Goal: Information Seeking & Learning: Learn about a topic

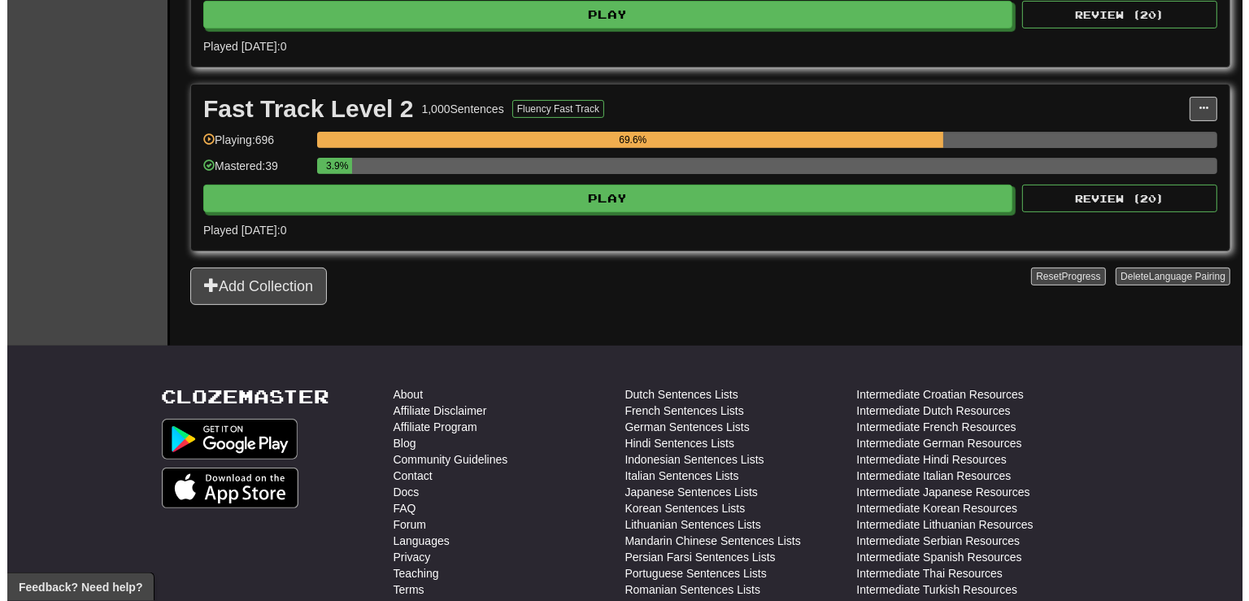
scroll to position [573, 0]
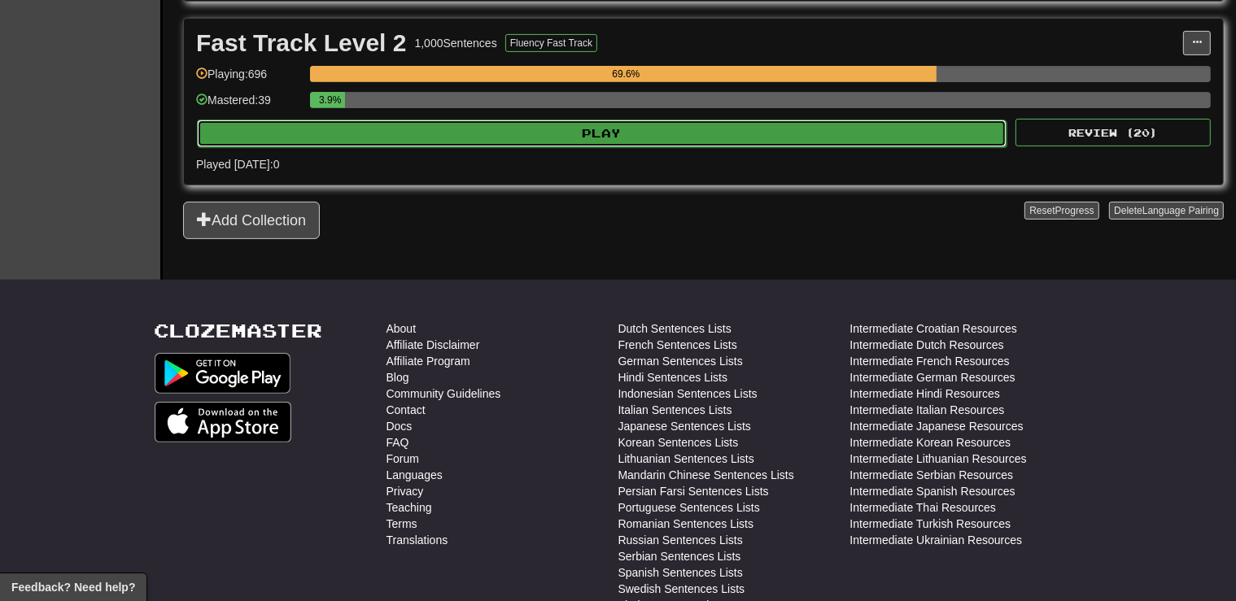
click at [635, 121] on button "Play" at bounding box center [601, 134] width 809 height 28
select select "**"
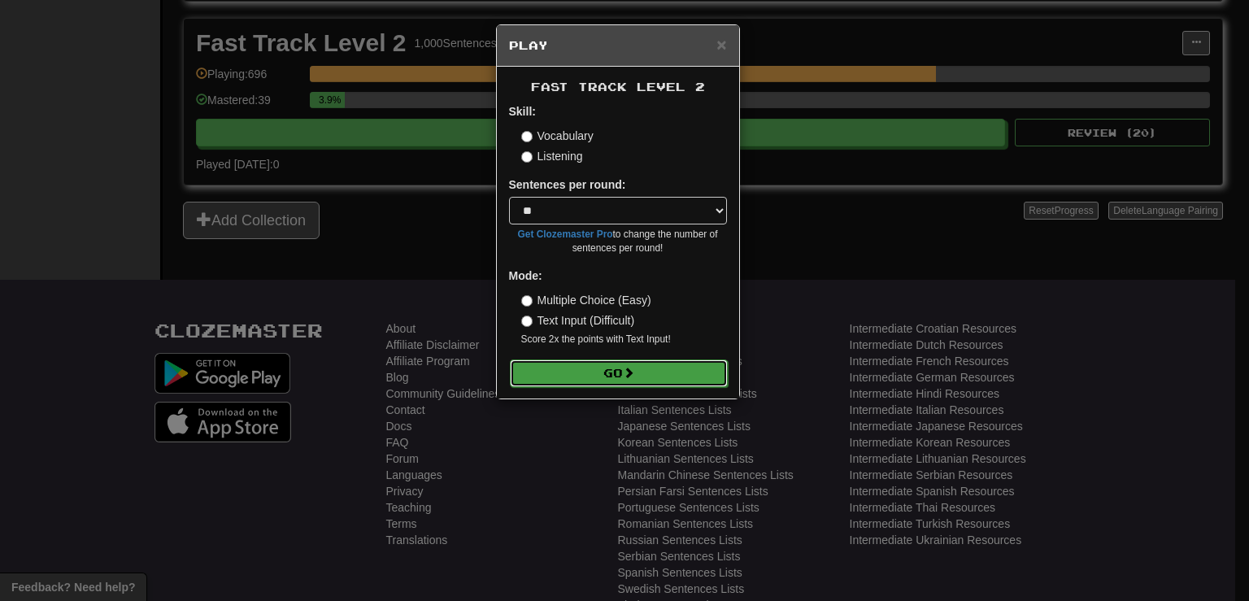
click at [680, 363] on button "Go" at bounding box center [619, 374] width 218 height 28
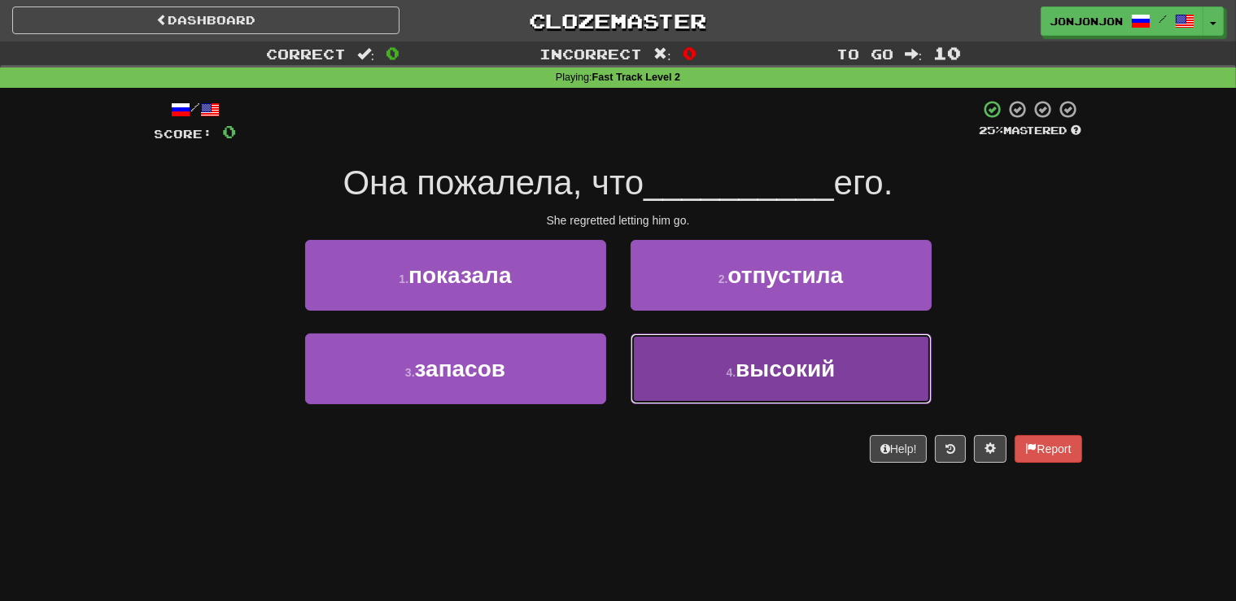
click at [791, 353] on button "4 . высокий" at bounding box center [780, 368] width 301 height 71
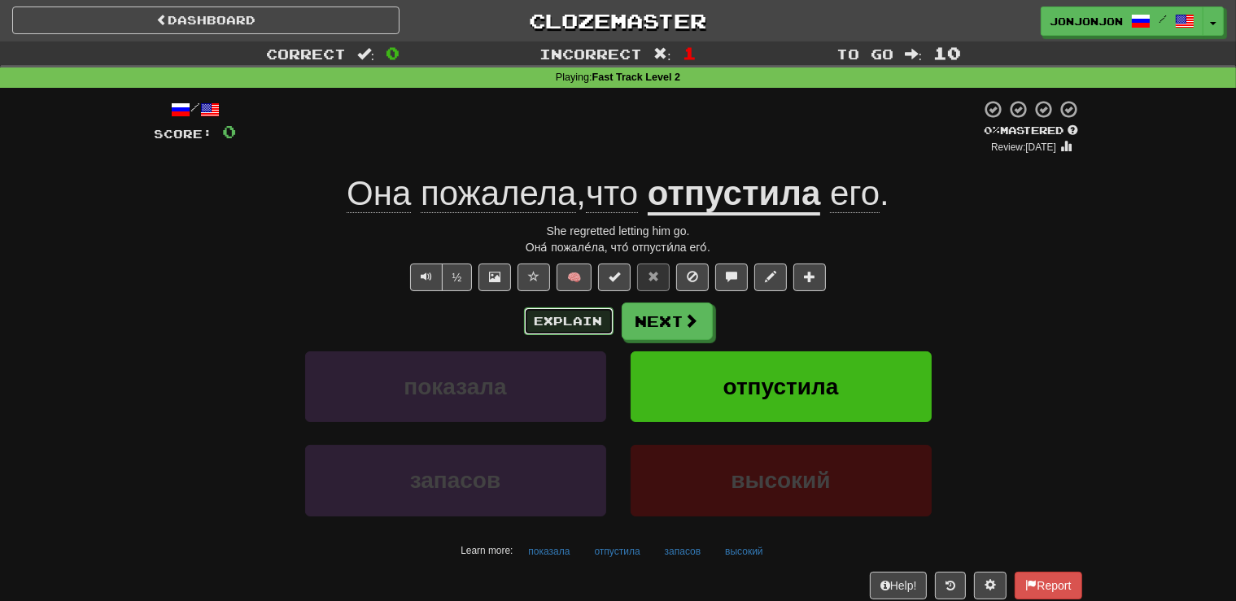
click at [571, 312] on button "Explain" at bounding box center [568, 321] width 89 height 28
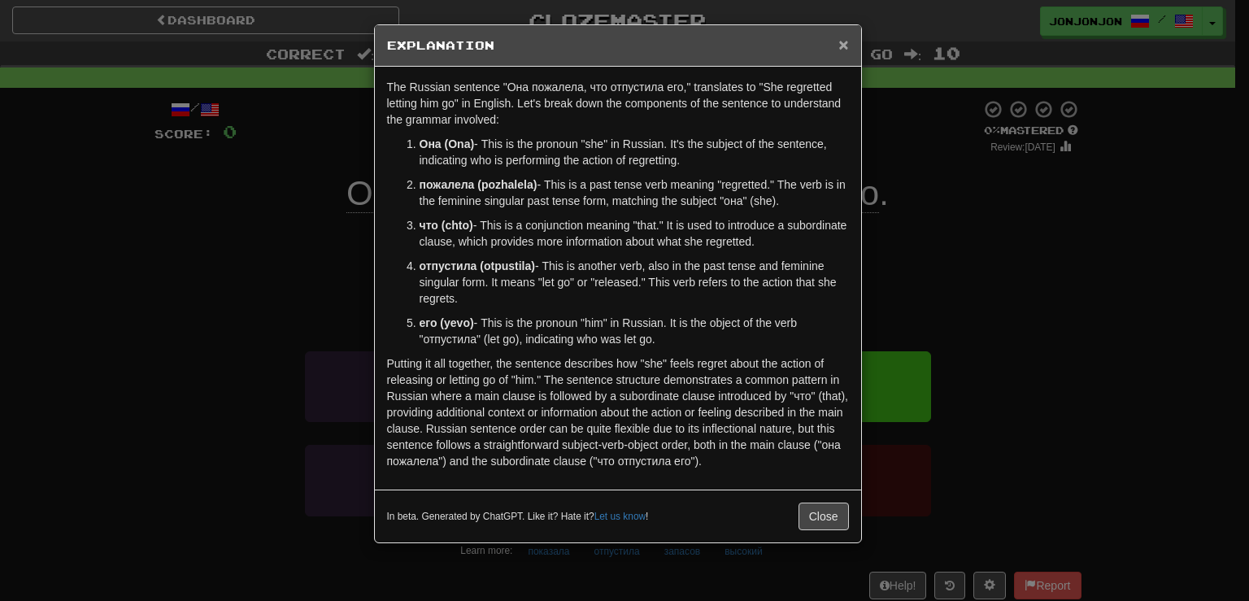
click at [846, 50] on span "×" at bounding box center [844, 44] width 10 height 19
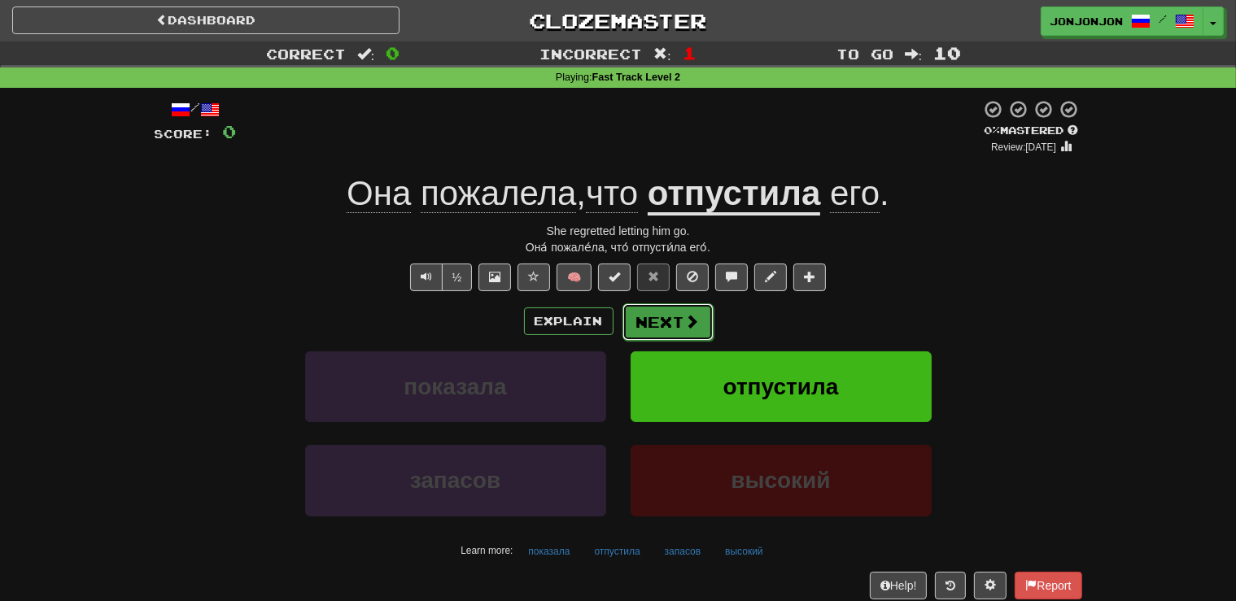
click at [670, 314] on button "Next" at bounding box center [667, 321] width 91 height 37
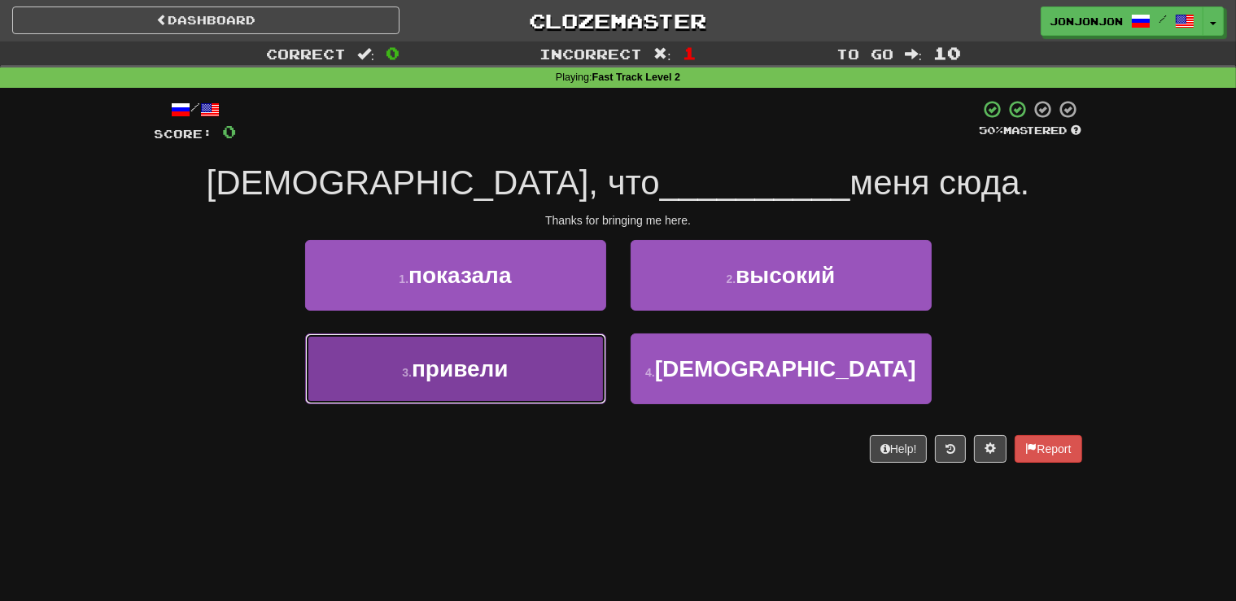
click at [515, 350] on button "3 . привели" at bounding box center [455, 368] width 301 height 71
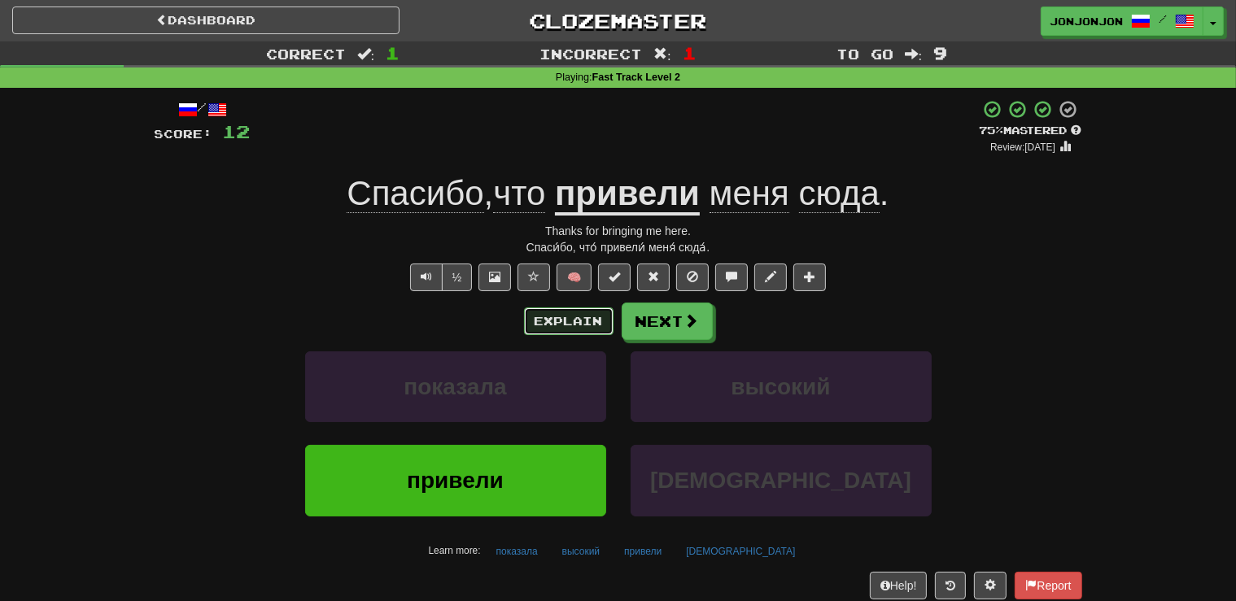
click at [556, 314] on button "Explain" at bounding box center [568, 321] width 89 height 28
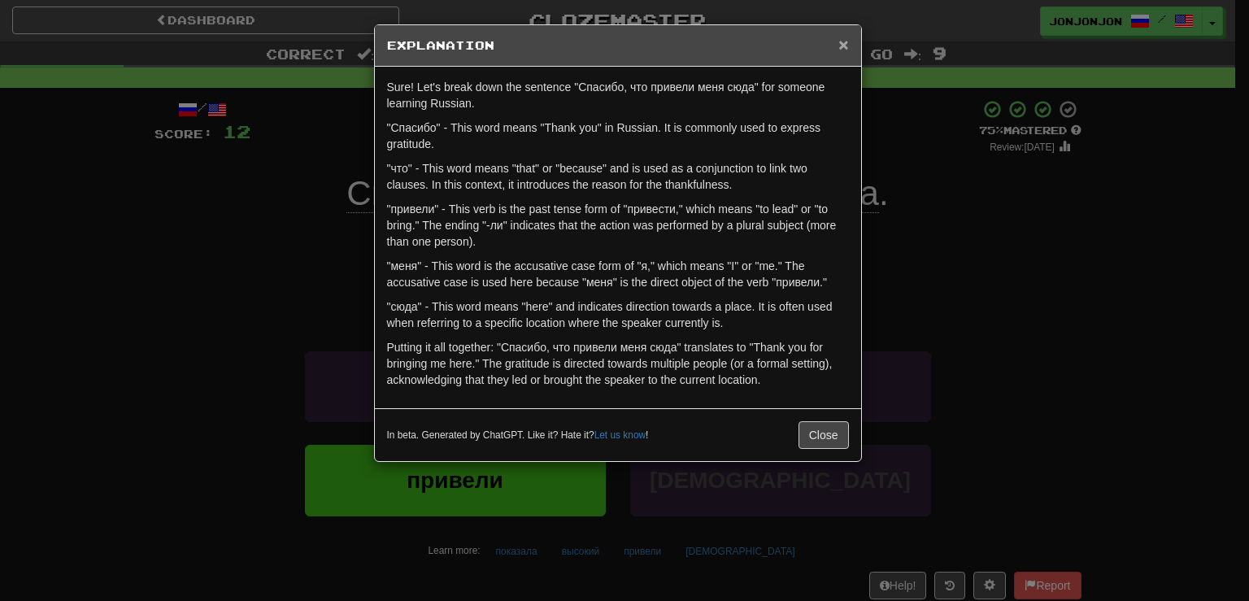
click at [841, 50] on span "×" at bounding box center [844, 44] width 10 height 19
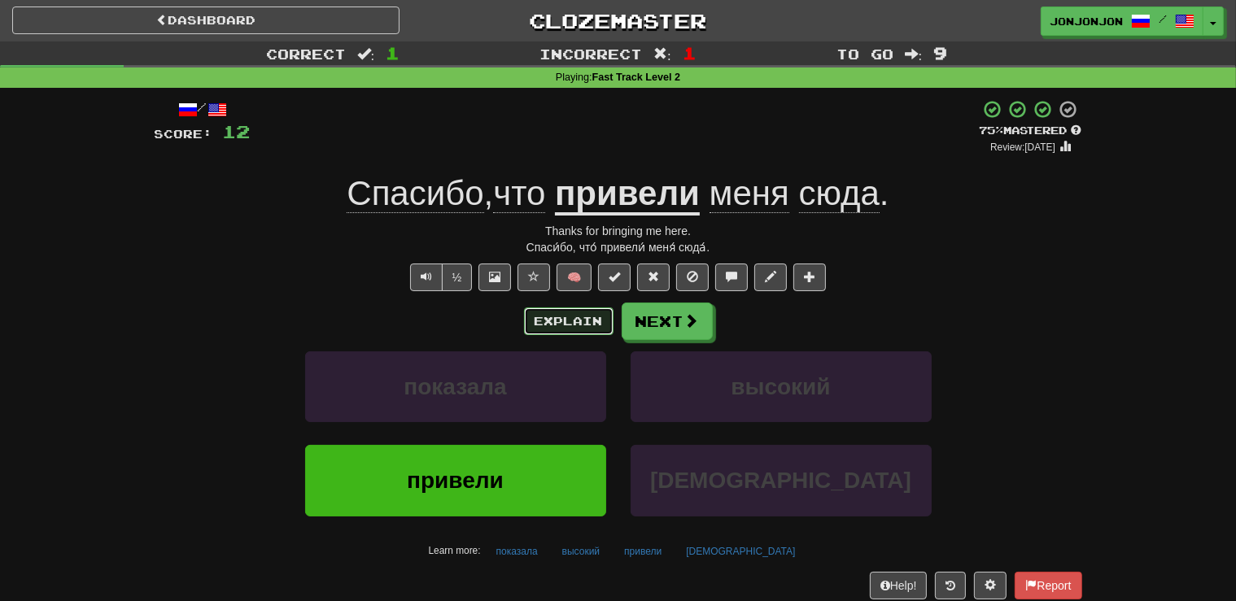
click at [560, 314] on button "Explain" at bounding box center [568, 321] width 89 height 28
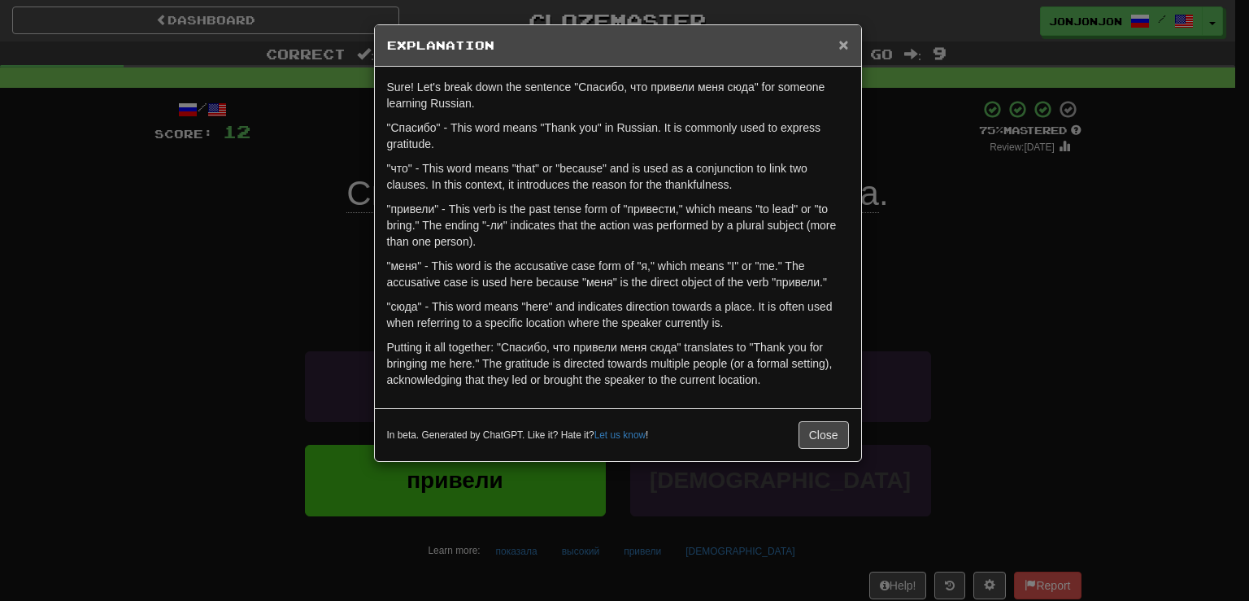
click at [847, 41] on span "×" at bounding box center [844, 44] width 10 height 19
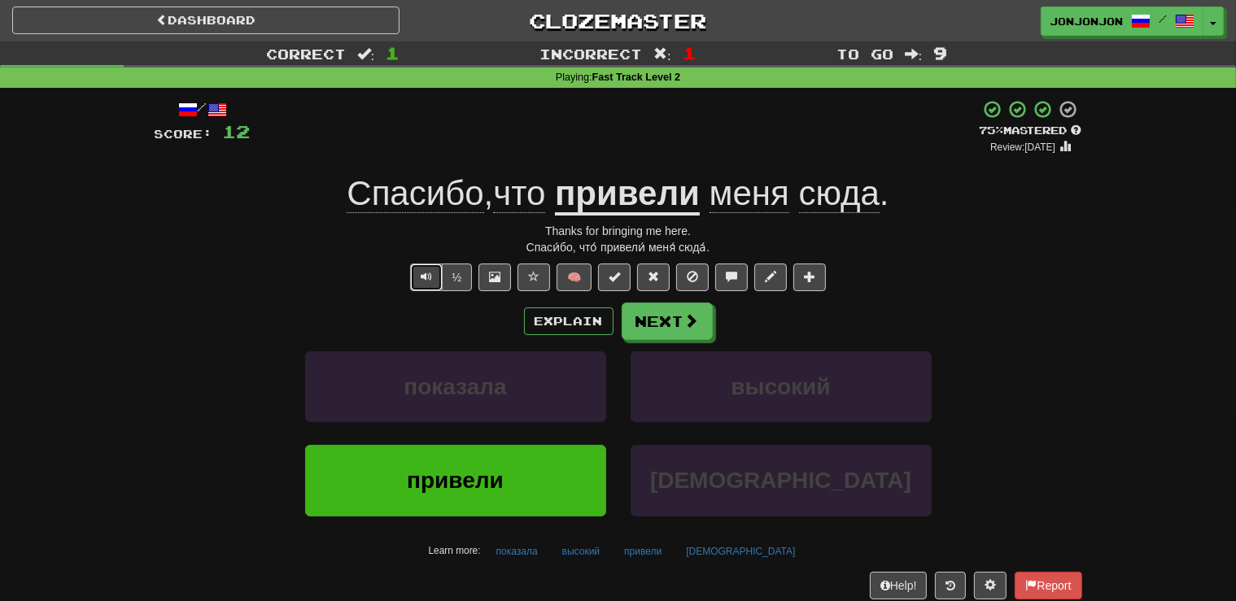
click at [418, 275] on button "Text-to-speech controls" at bounding box center [426, 278] width 33 height 28
click at [652, 327] on button "Next" at bounding box center [667, 321] width 91 height 37
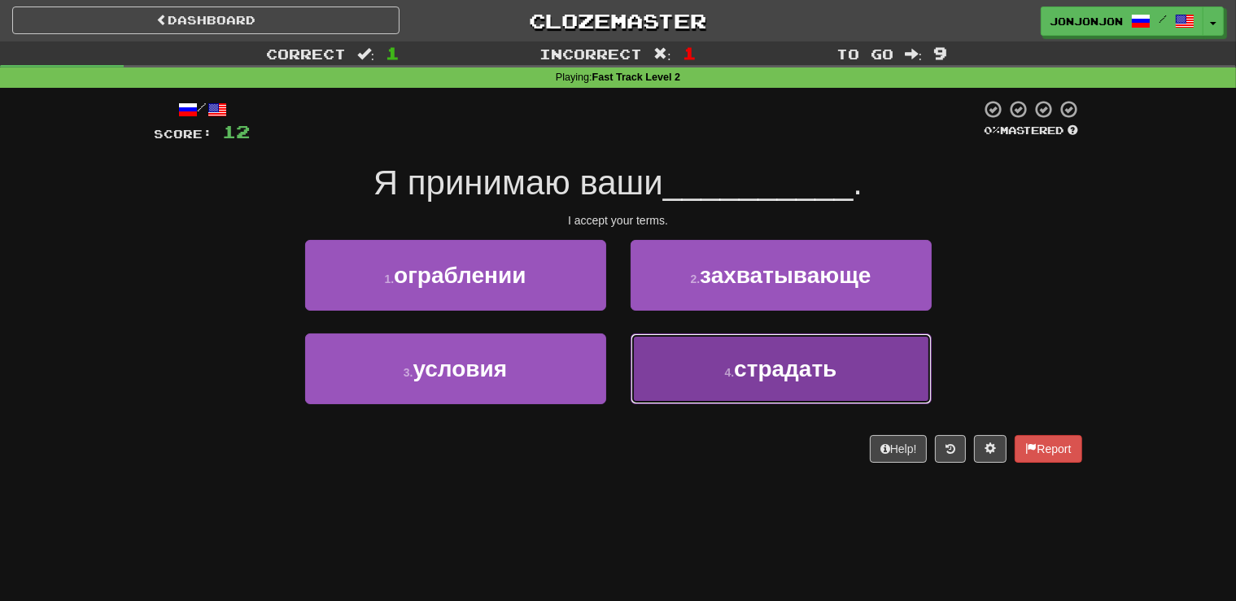
click at [717, 365] on button "4 . страдать" at bounding box center [780, 368] width 301 height 71
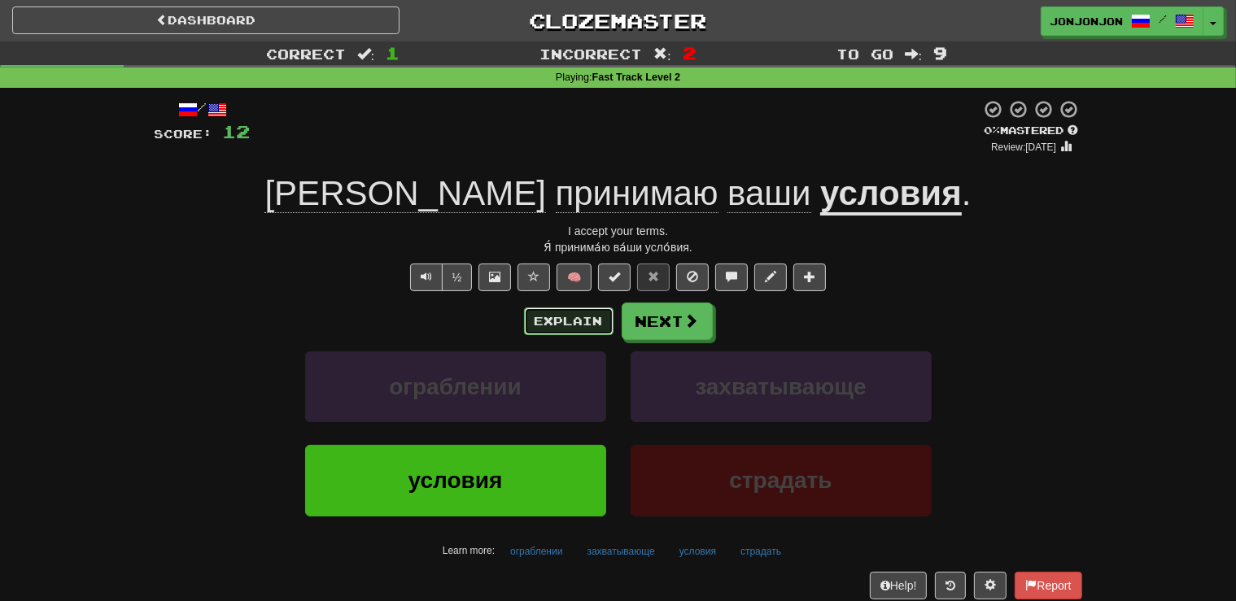
click at [541, 323] on button "Explain" at bounding box center [568, 321] width 89 height 28
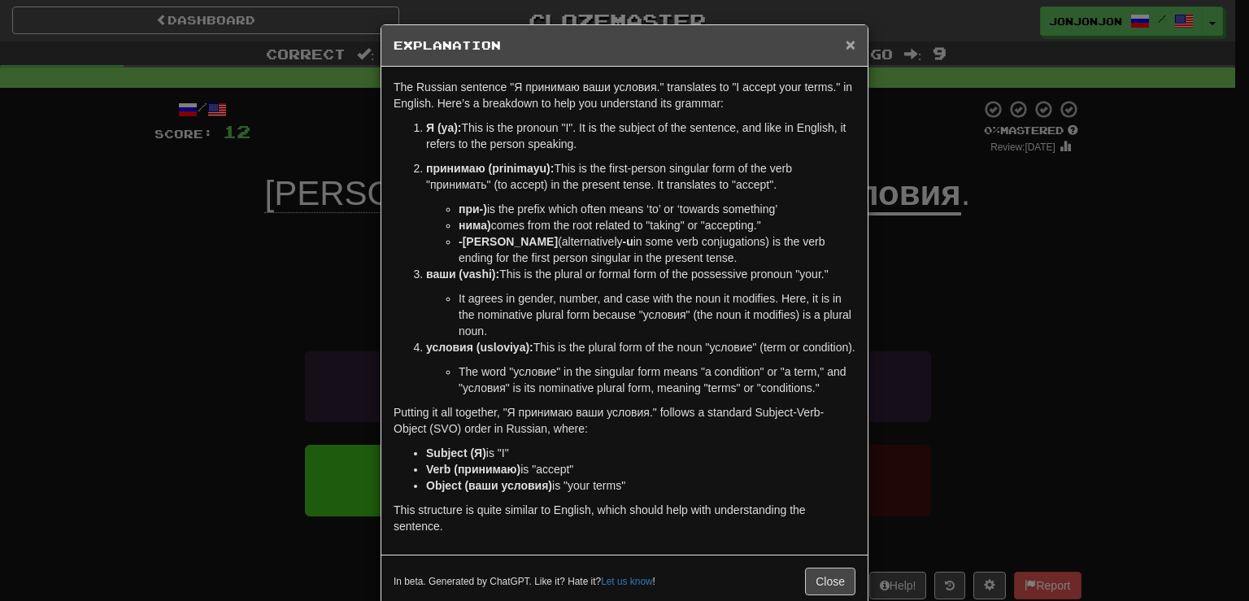
click at [846, 46] on span "×" at bounding box center [851, 44] width 10 height 19
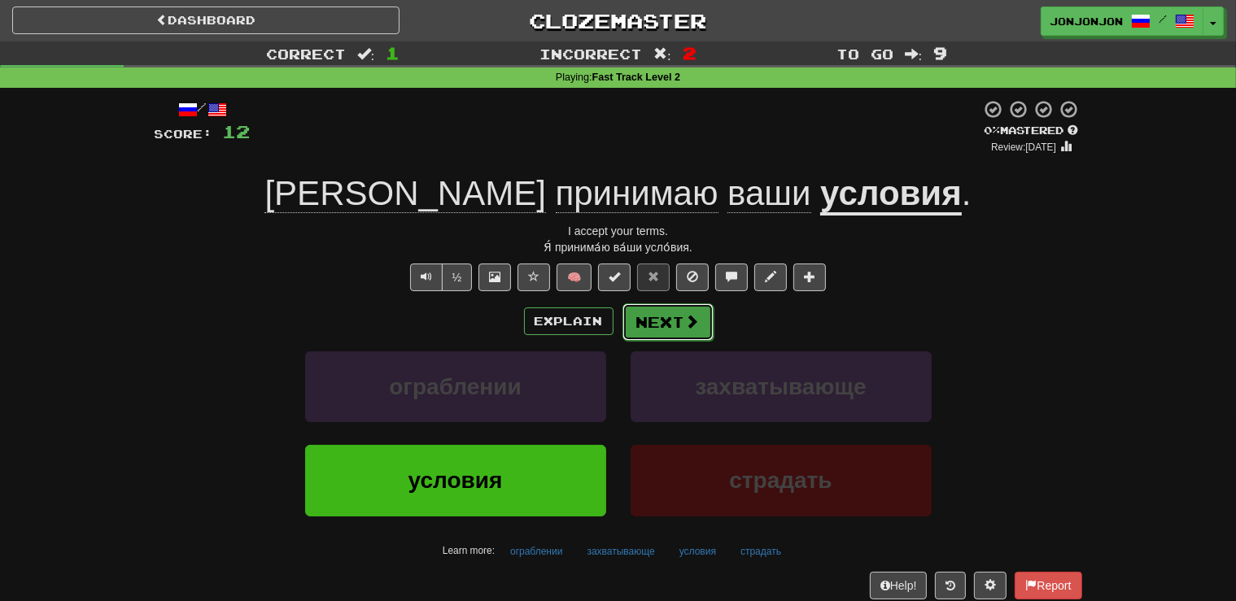
click at [664, 320] on button "Next" at bounding box center [667, 321] width 91 height 37
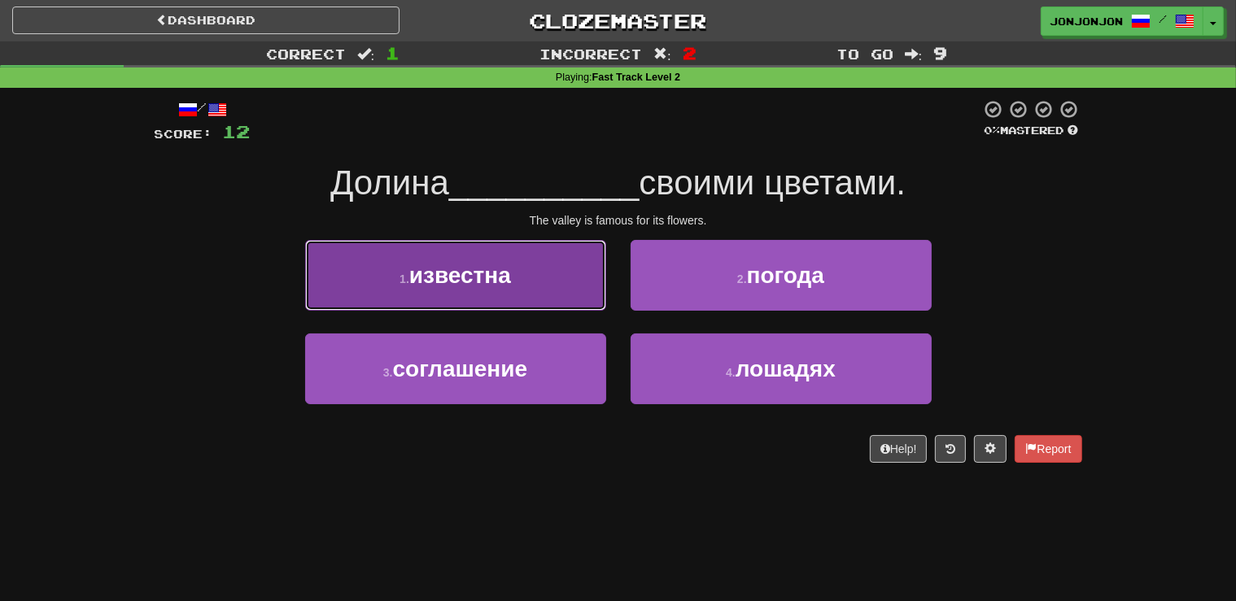
click at [559, 298] on button "1 . известна" at bounding box center [455, 275] width 301 height 71
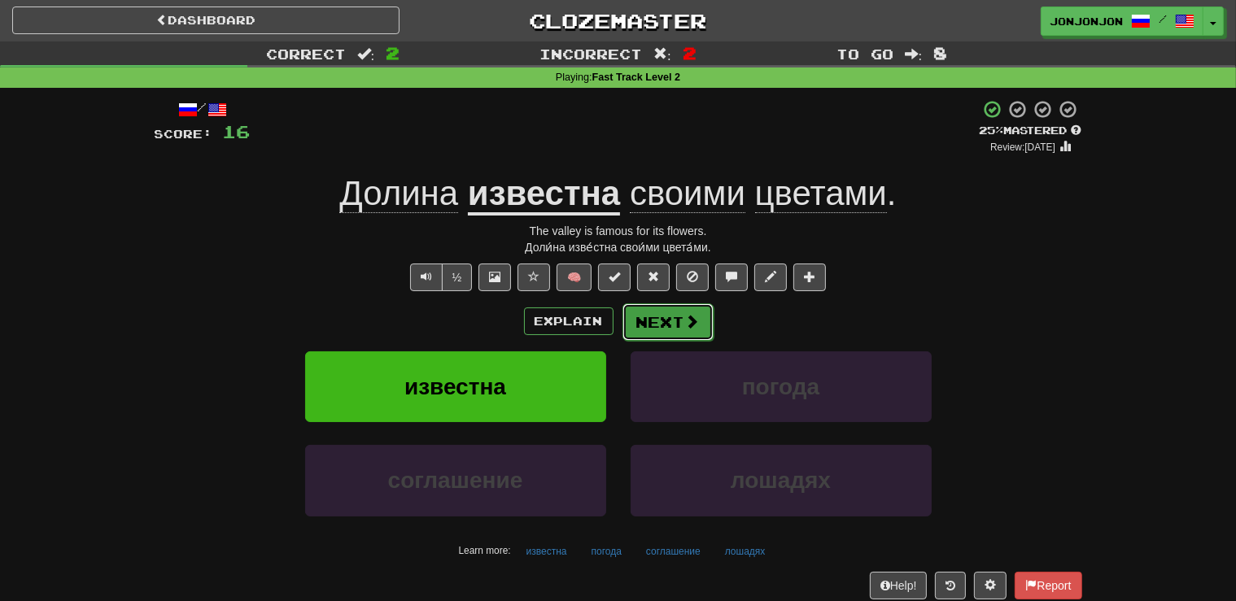
click at [655, 320] on button "Next" at bounding box center [667, 321] width 91 height 37
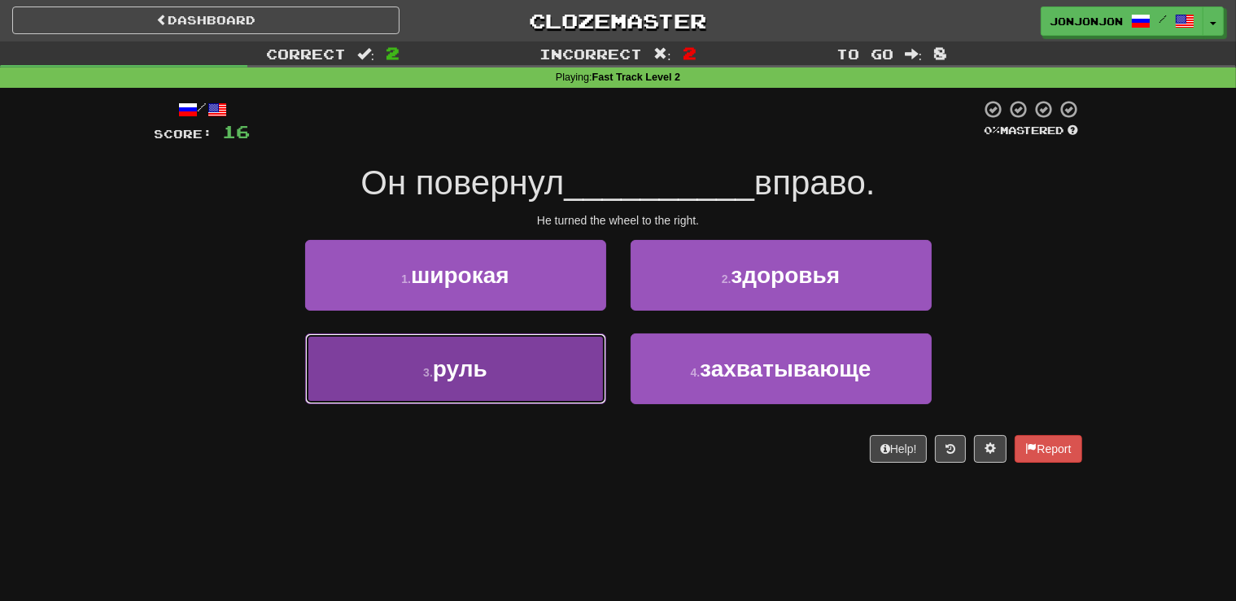
click at [536, 364] on button "3 . [GEOGRAPHIC_DATA]" at bounding box center [455, 368] width 301 height 71
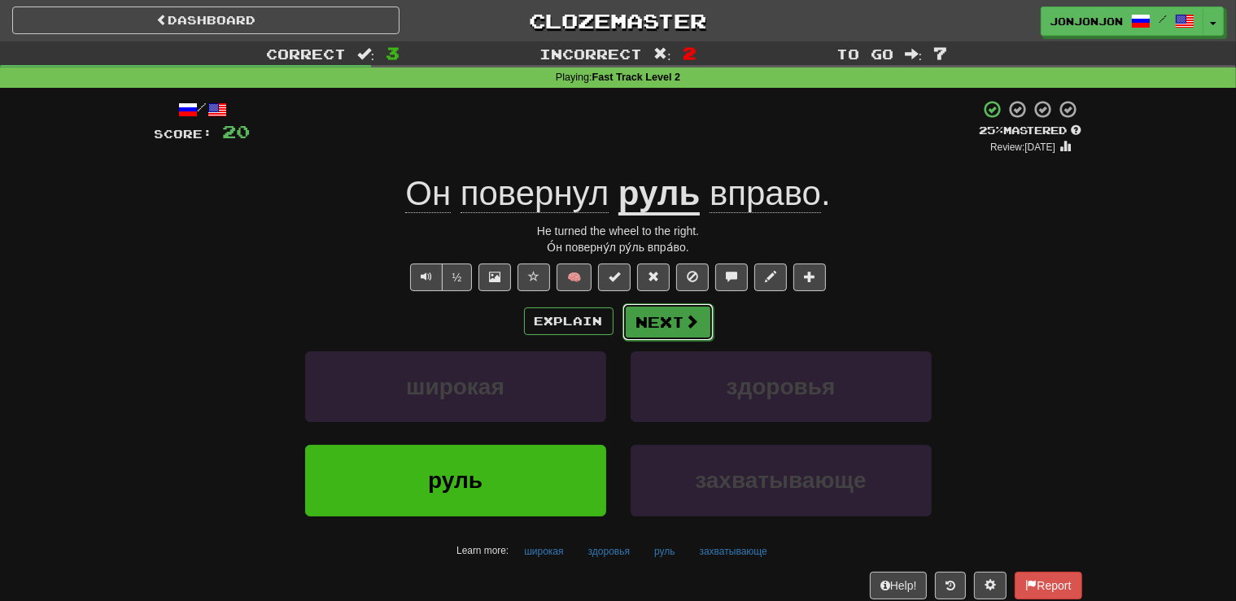
click at [669, 325] on button "Next" at bounding box center [667, 321] width 91 height 37
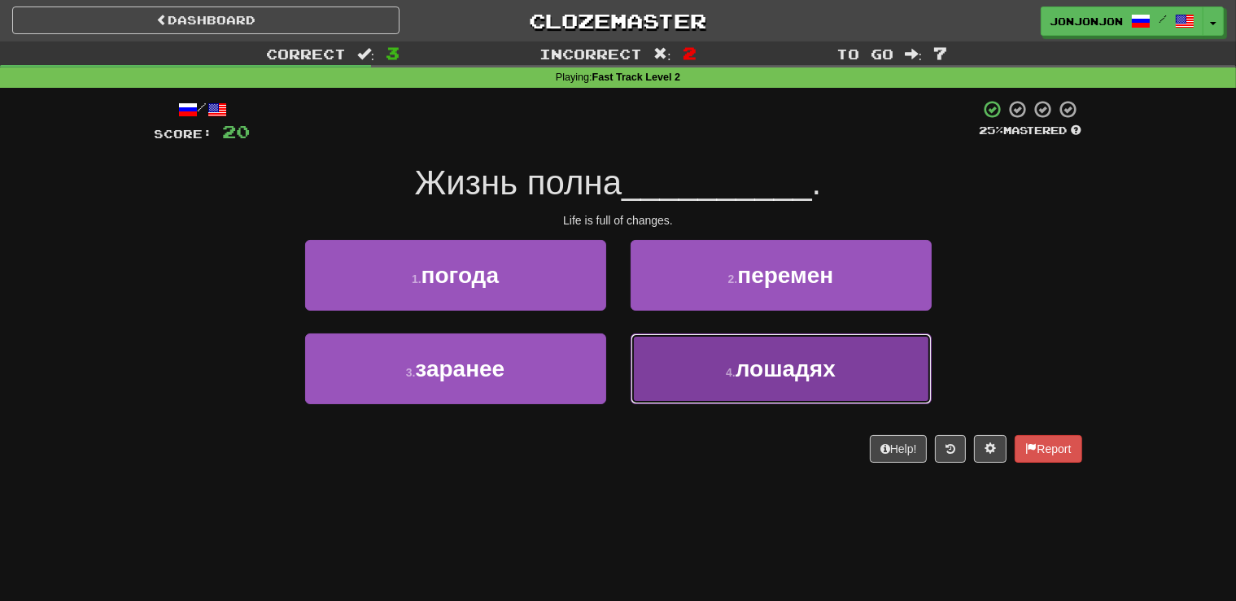
click at [715, 375] on button "4 . лошадях" at bounding box center [780, 368] width 301 height 71
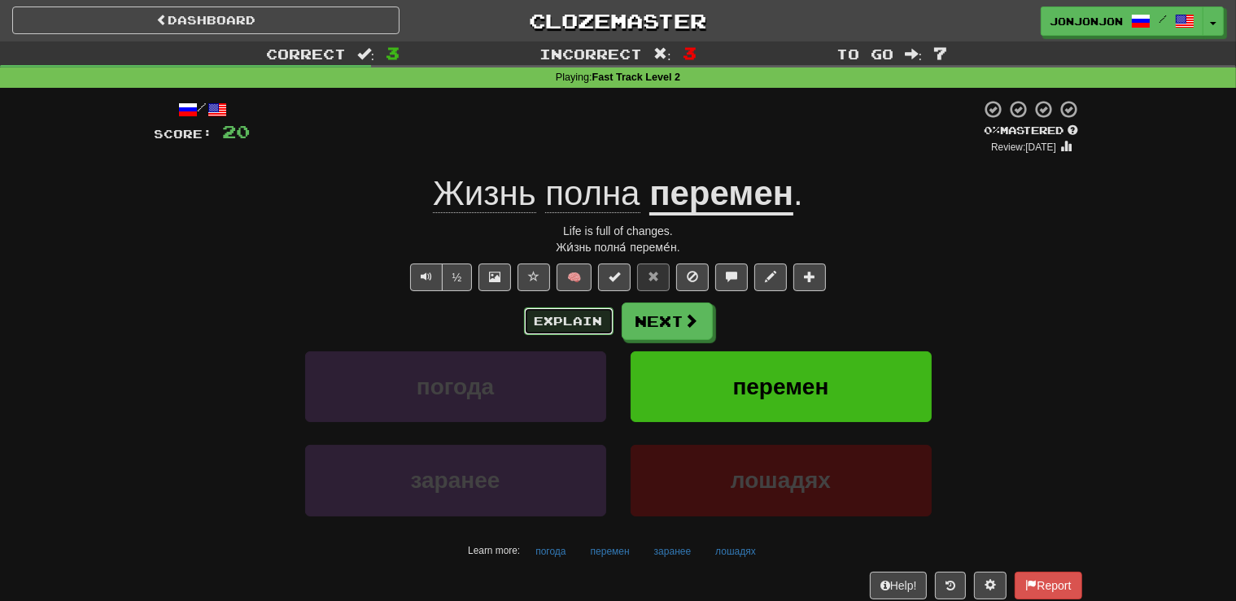
click at [543, 314] on button "Explain" at bounding box center [568, 321] width 89 height 28
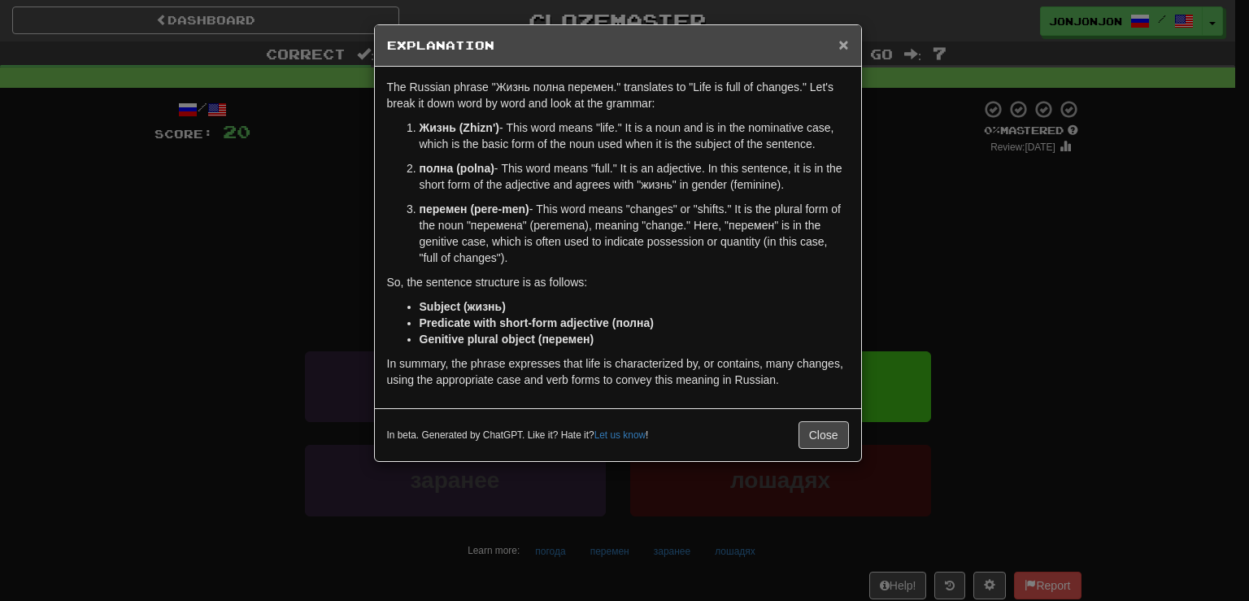
click at [840, 47] on span "×" at bounding box center [844, 44] width 10 height 19
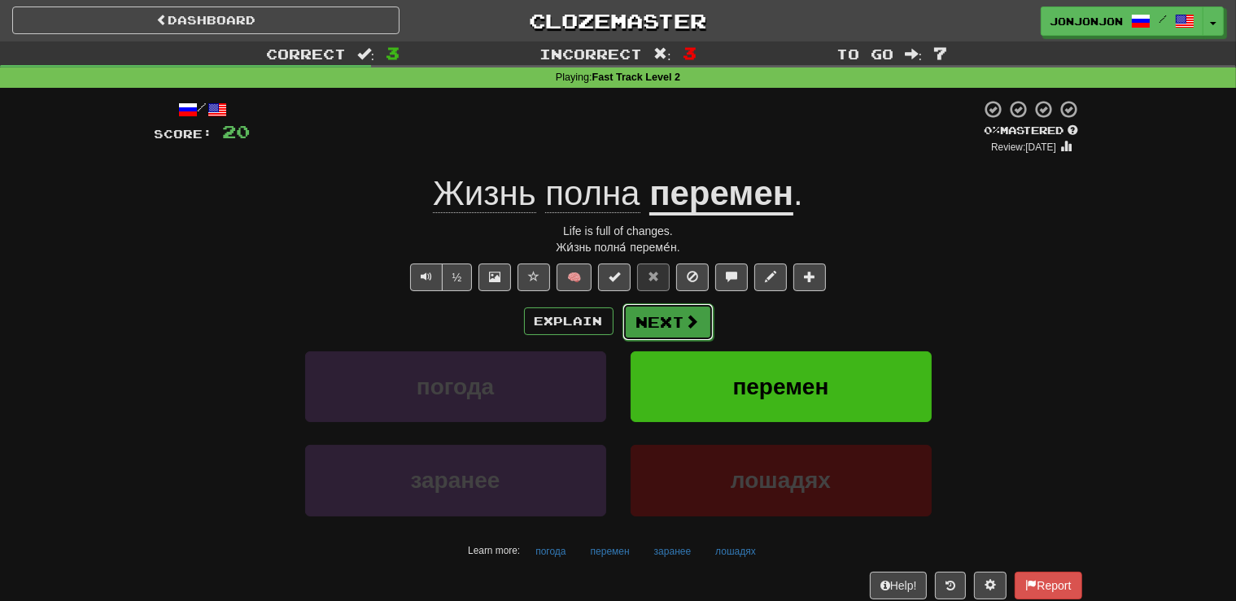
click at [665, 324] on button "Next" at bounding box center [667, 321] width 91 height 37
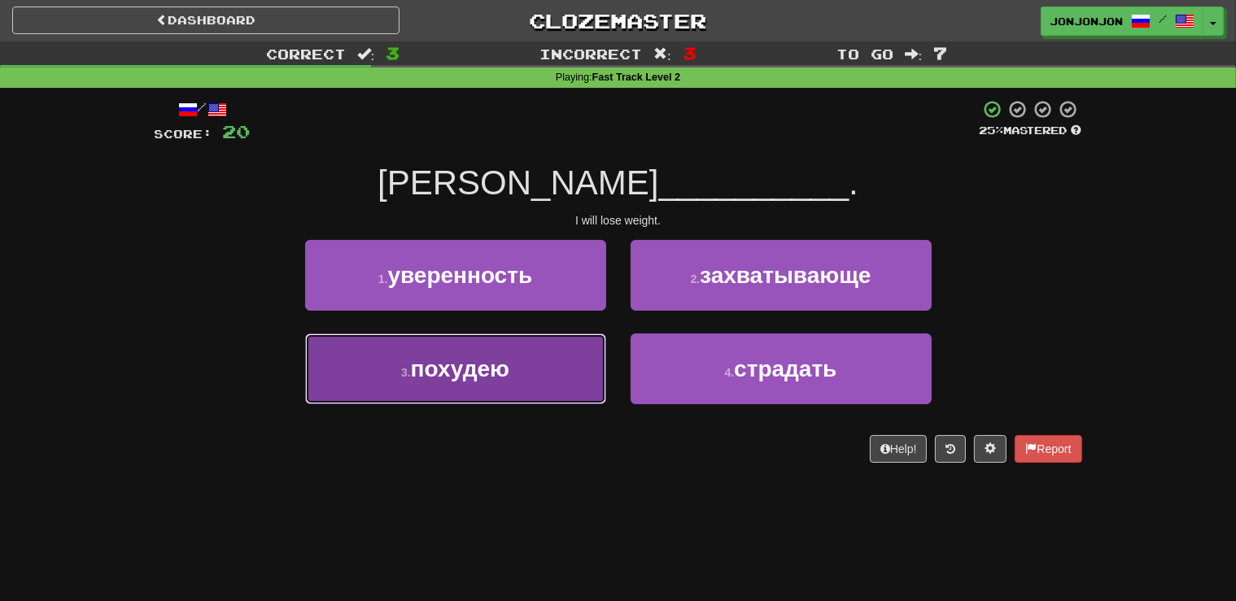
click at [525, 387] on button "3 . [GEOGRAPHIC_DATA]" at bounding box center [455, 368] width 301 height 71
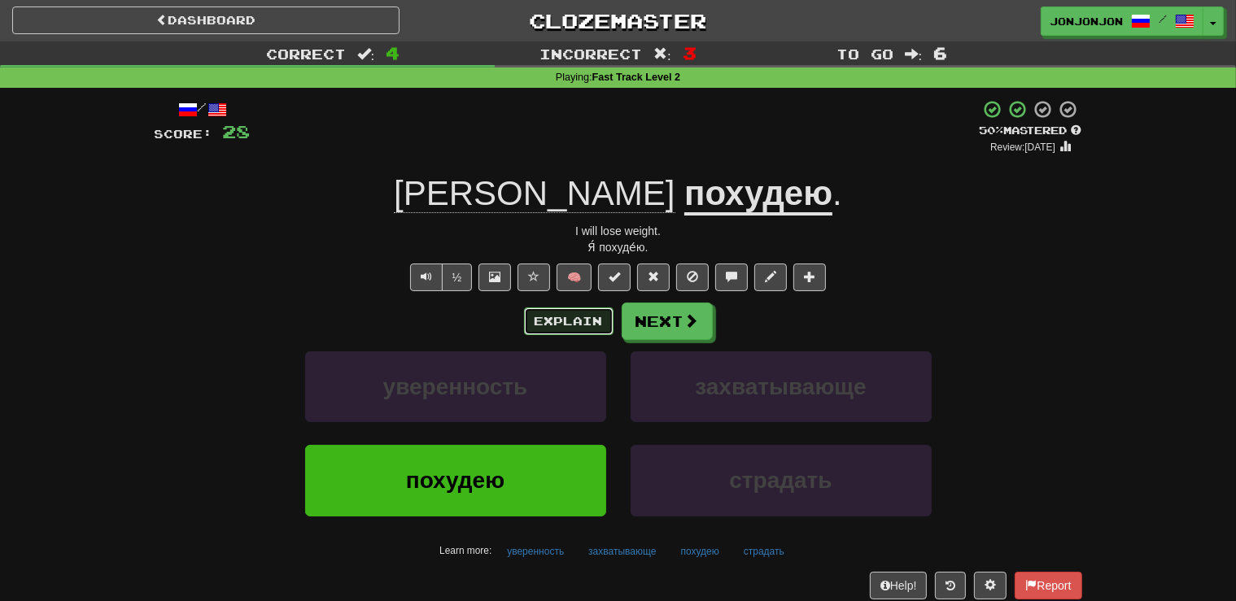
click at [546, 315] on button "Explain" at bounding box center [568, 321] width 89 height 28
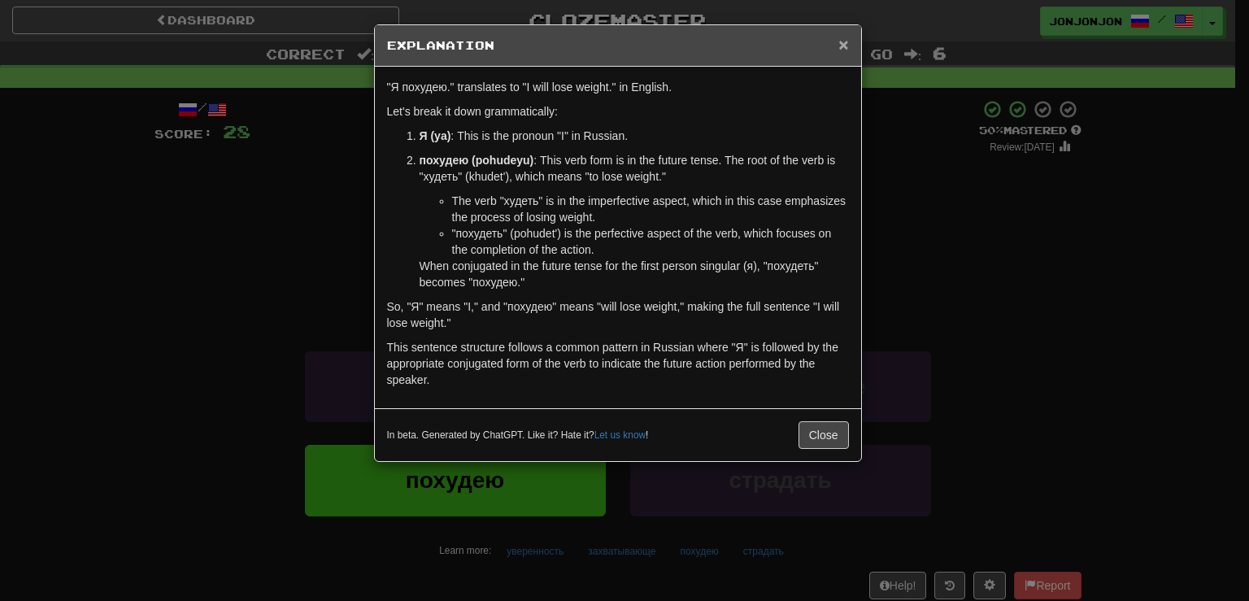
click at [846, 54] on span "×" at bounding box center [844, 44] width 10 height 19
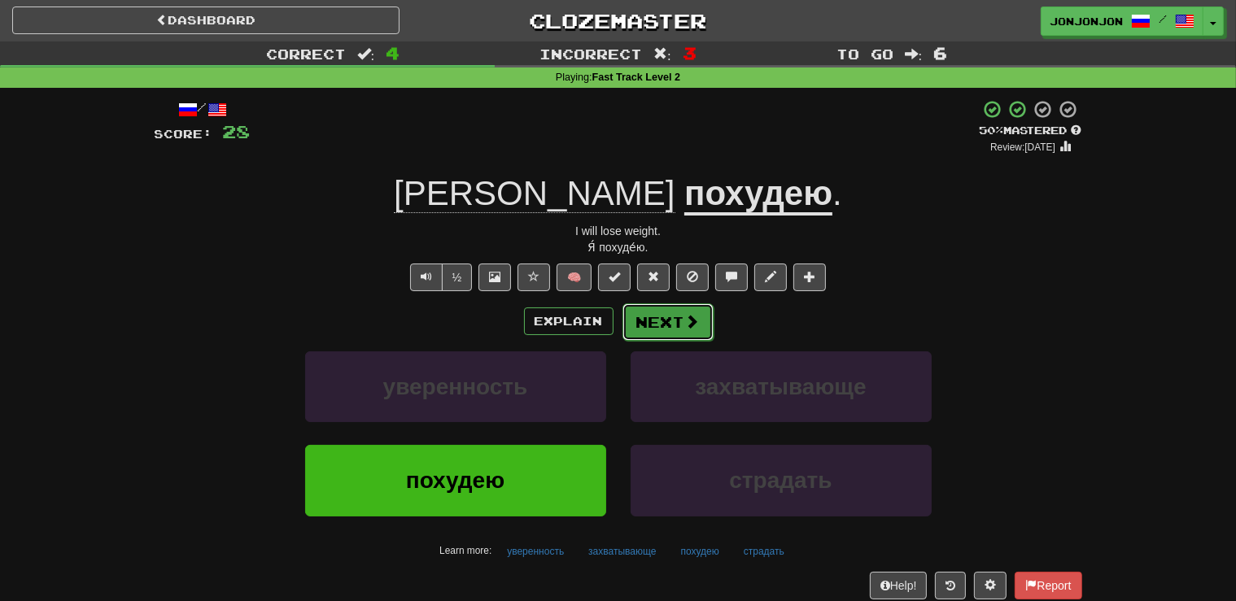
click at [667, 314] on button "Next" at bounding box center [667, 321] width 91 height 37
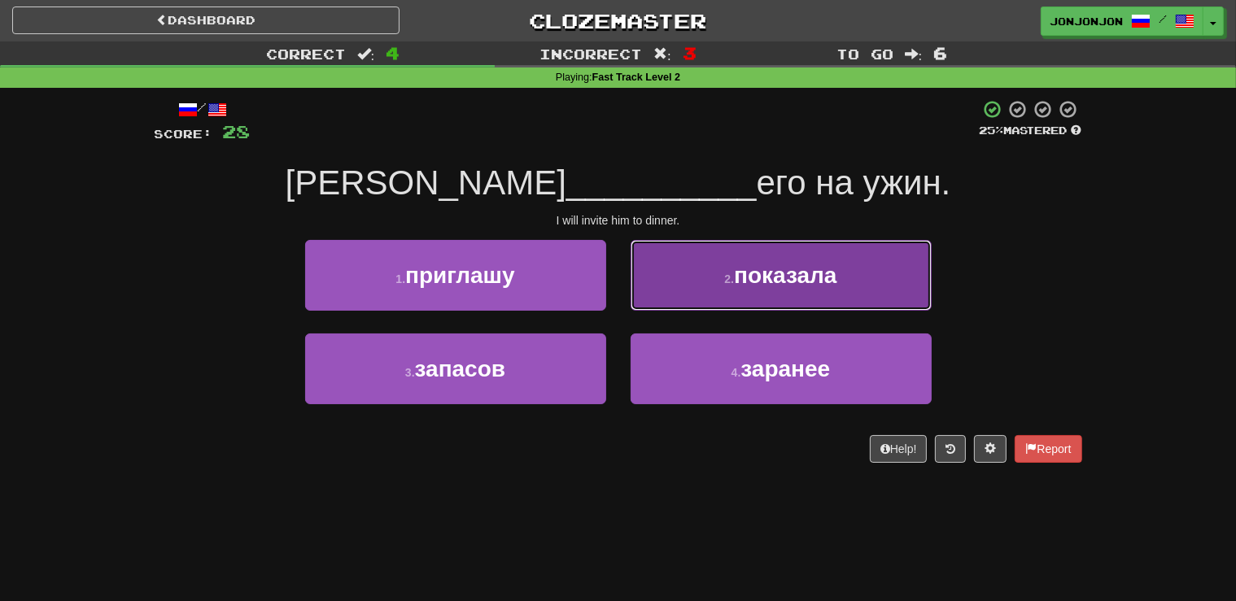
click at [752, 278] on span "показала" at bounding box center [785, 275] width 102 height 25
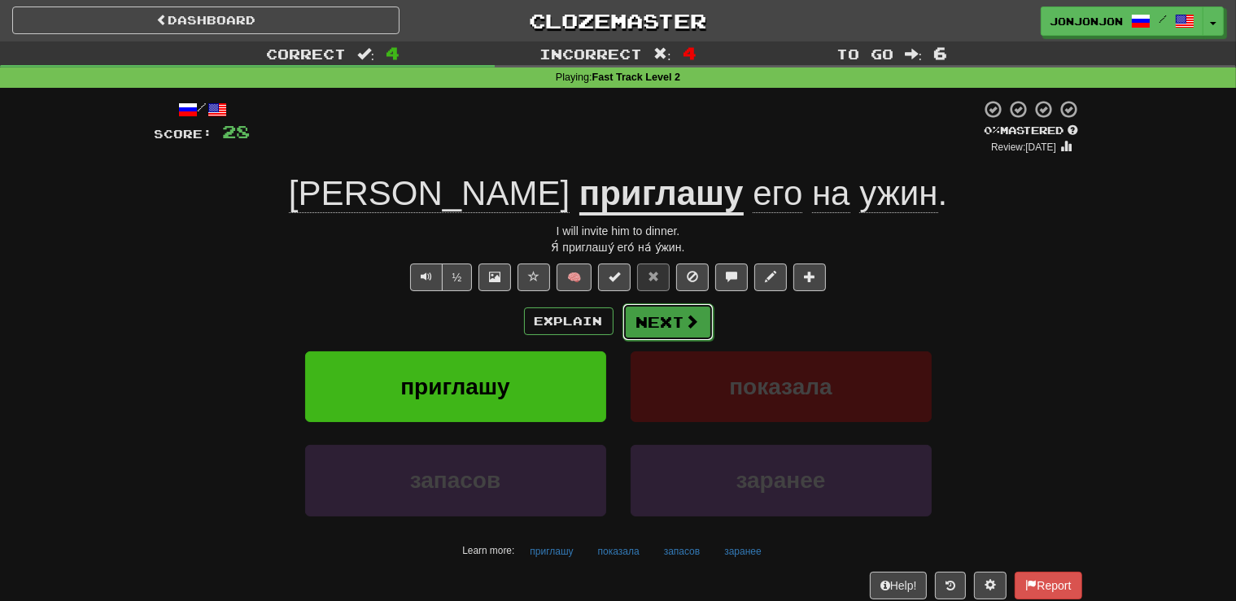
click at [651, 326] on button "Next" at bounding box center [667, 321] width 91 height 37
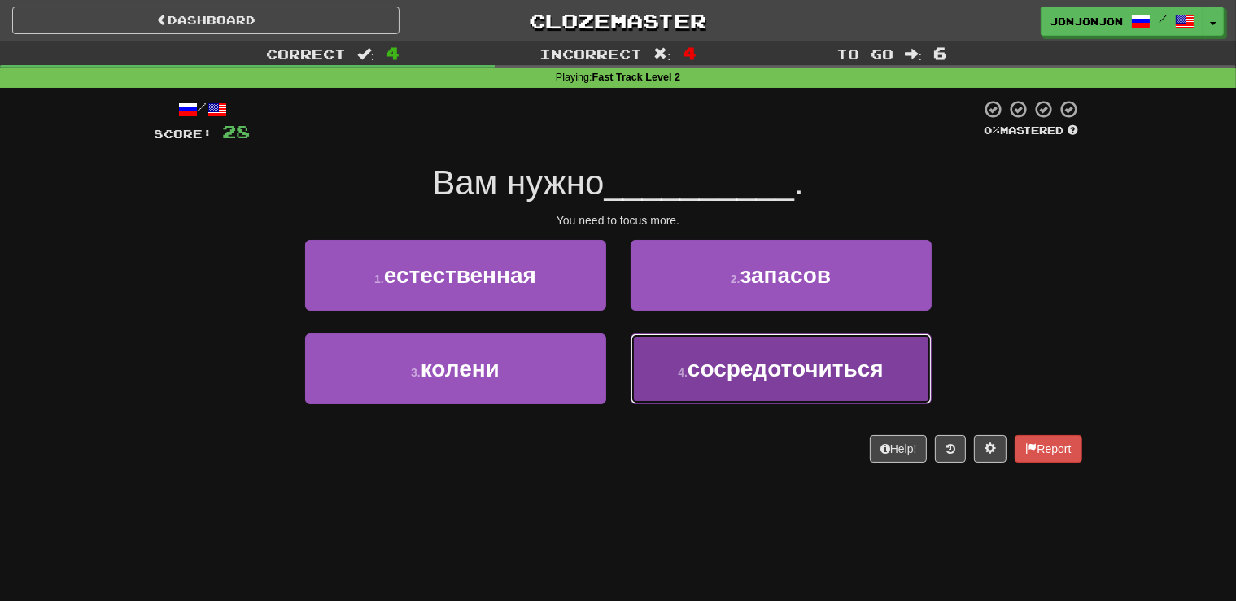
click at [708, 392] on button "4 . сосредоточиться" at bounding box center [780, 368] width 301 height 71
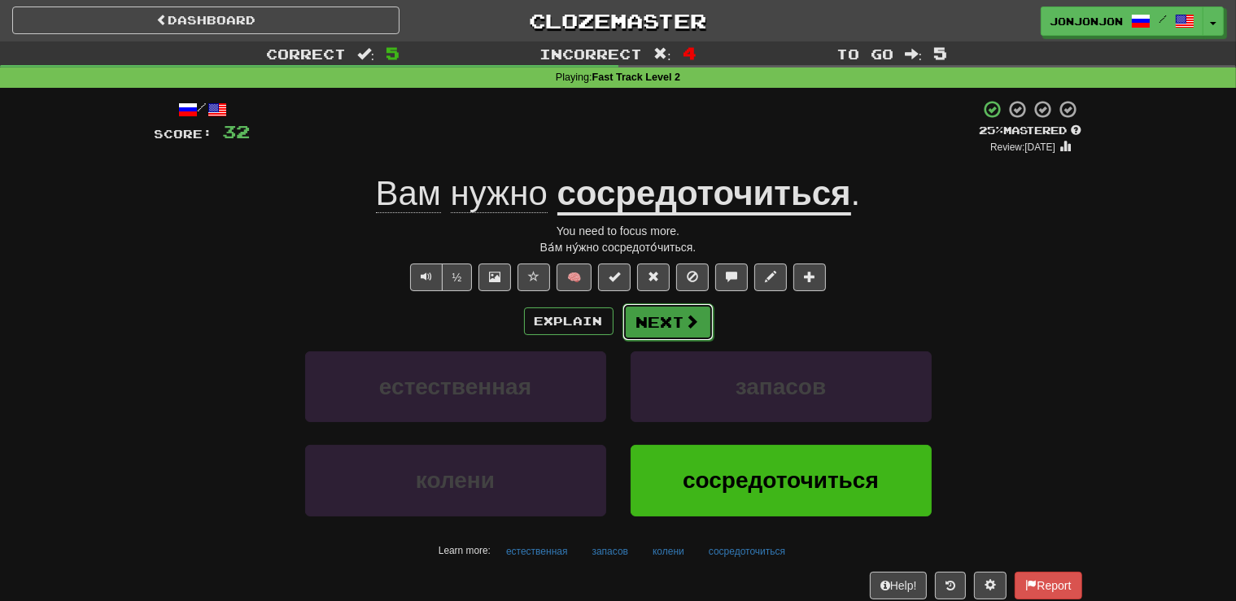
click at [686, 319] on span at bounding box center [692, 321] width 15 height 15
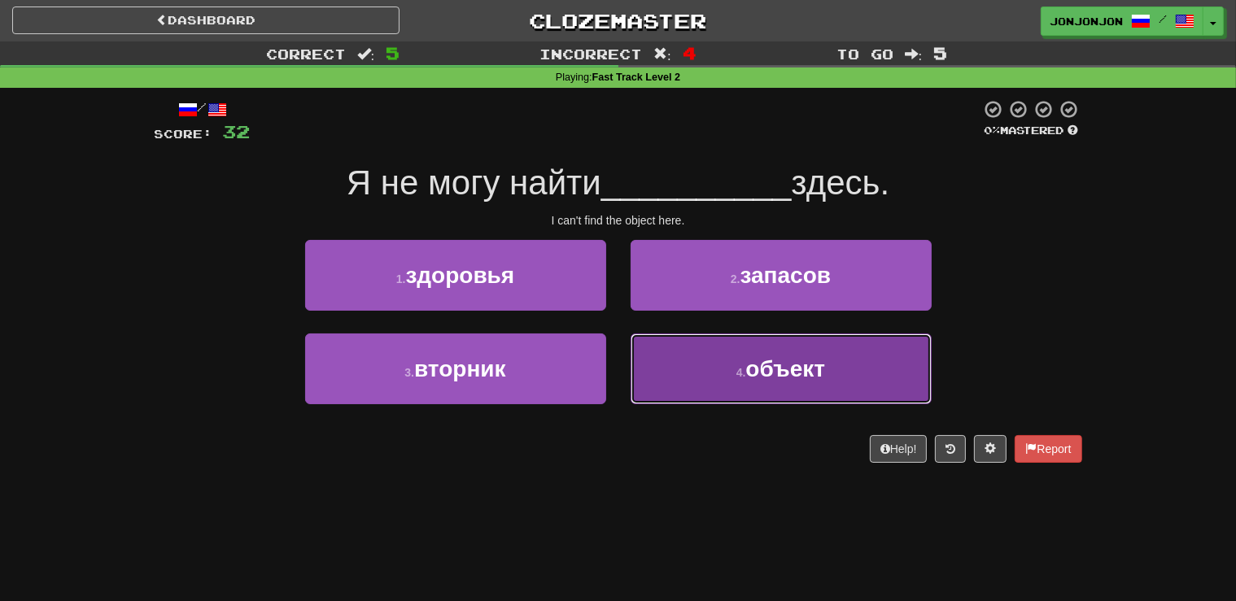
click at [724, 386] on button "4 . объект" at bounding box center [780, 368] width 301 height 71
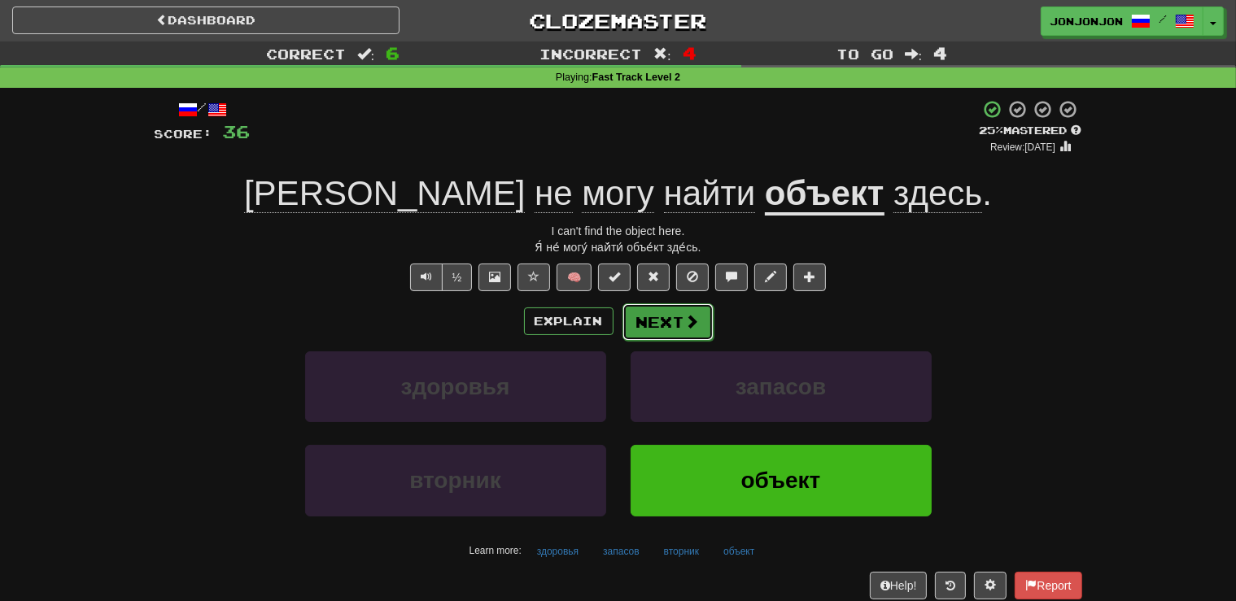
click at [671, 324] on button "Next" at bounding box center [667, 321] width 91 height 37
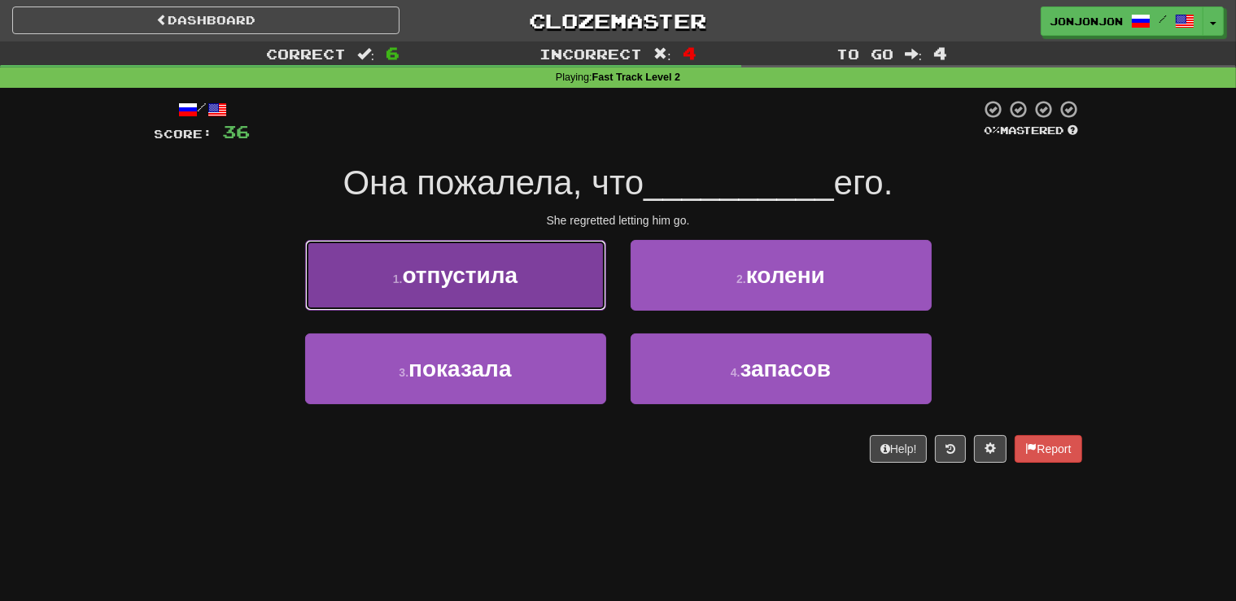
click at [564, 287] on button "1 . отпустила" at bounding box center [455, 275] width 301 height 71
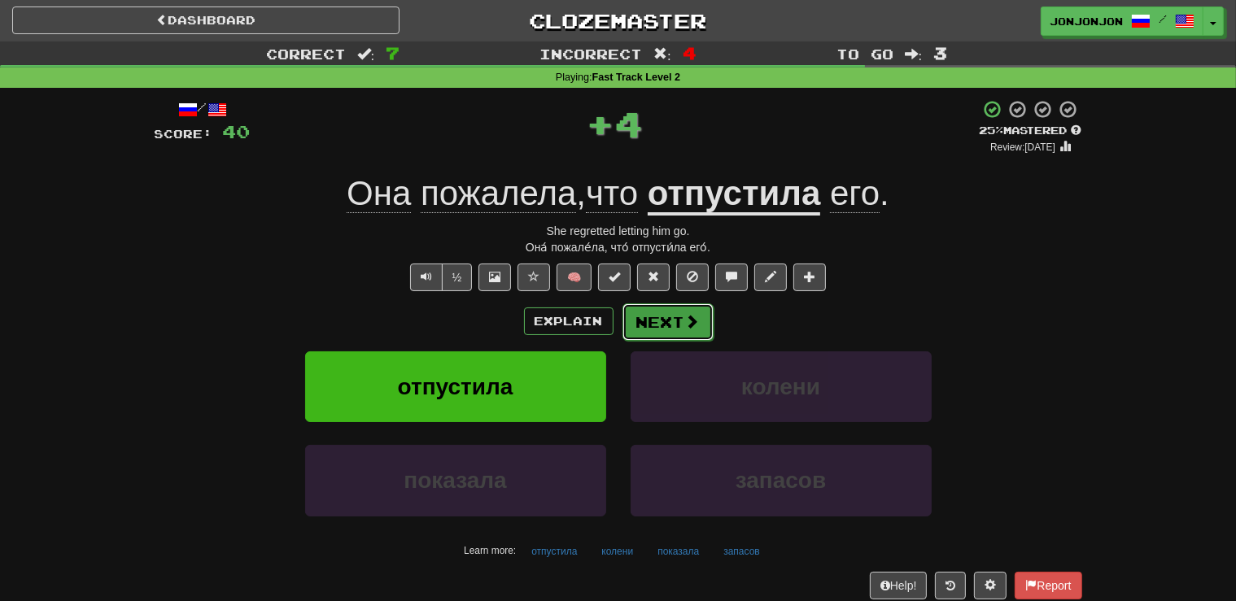
click at [685, 328] on span at bounding box center [692, 321] width 15 height 15
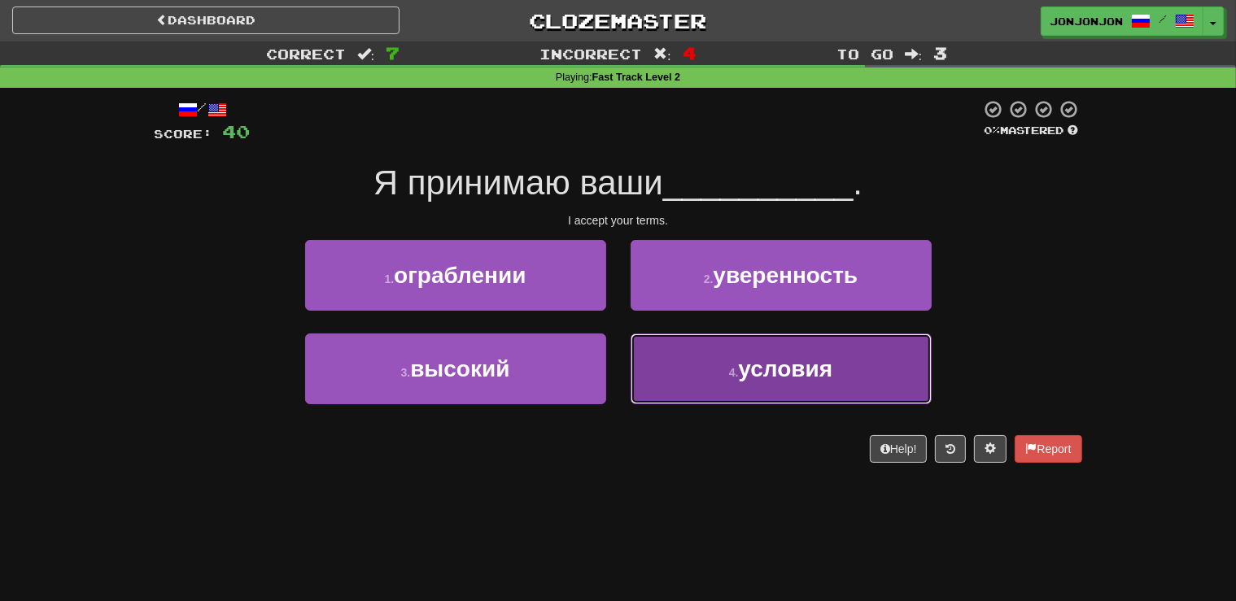
click at [725, 389] on button "4 . условия" at bounding box center [780, 368] width 301 height 71
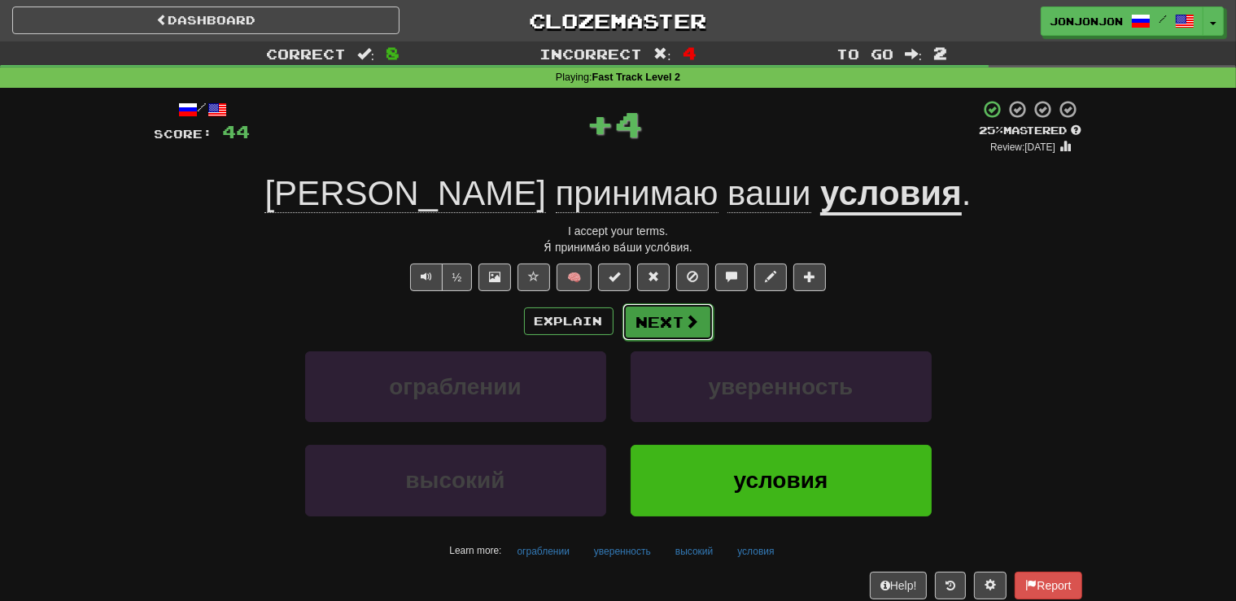
click at [680, 324] on button "Next" at bounding box center [667, 321] width 91 height 37
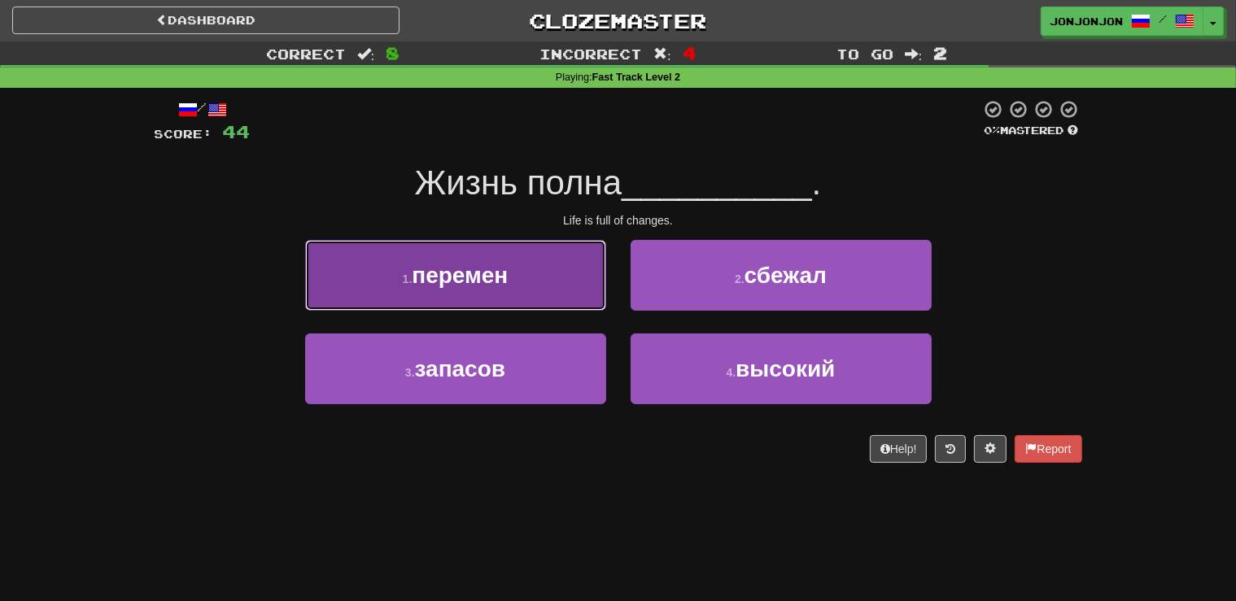
click at [542, 293] on button "1 . перемен" at bounding box center [455, 275] width 301 height 71
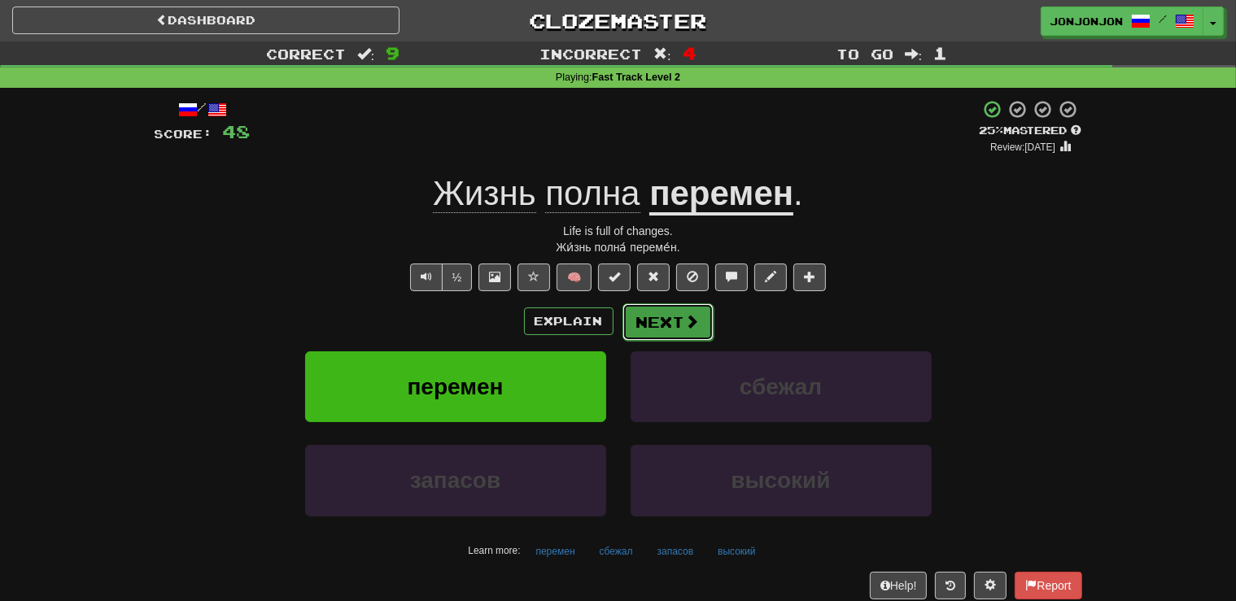
click at [659, 333] on button "Next" at bounding box center [667, 321] width 91 height 37
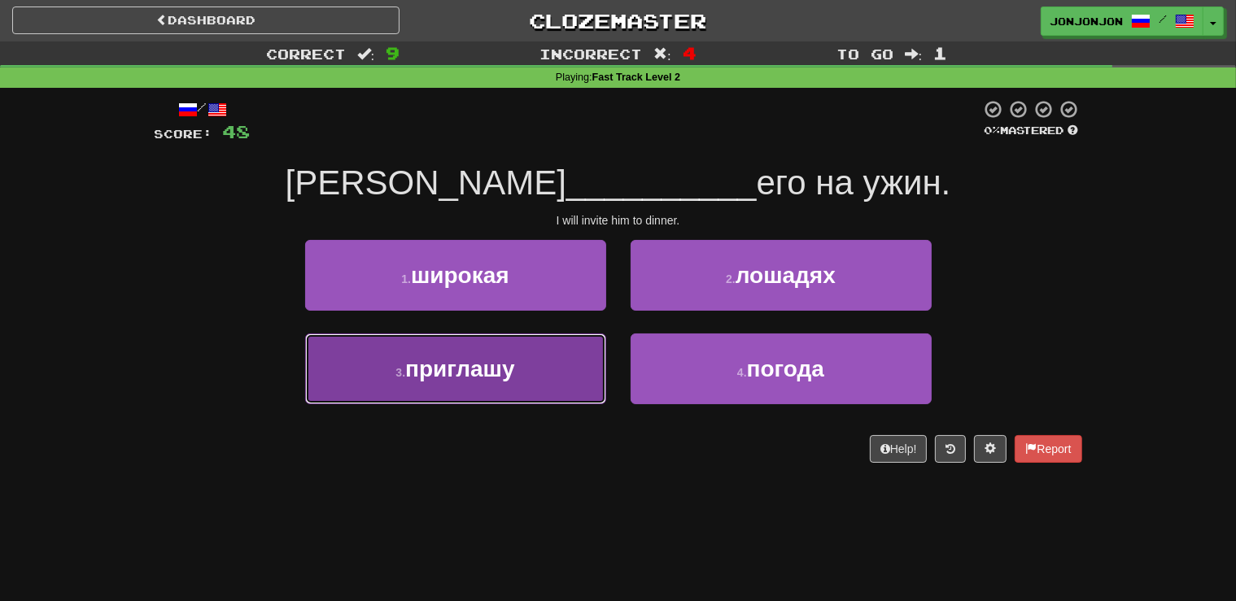
click at [550, 373] on button "3 . приглашу" at bounding box center [455, 368] width 301 height 71
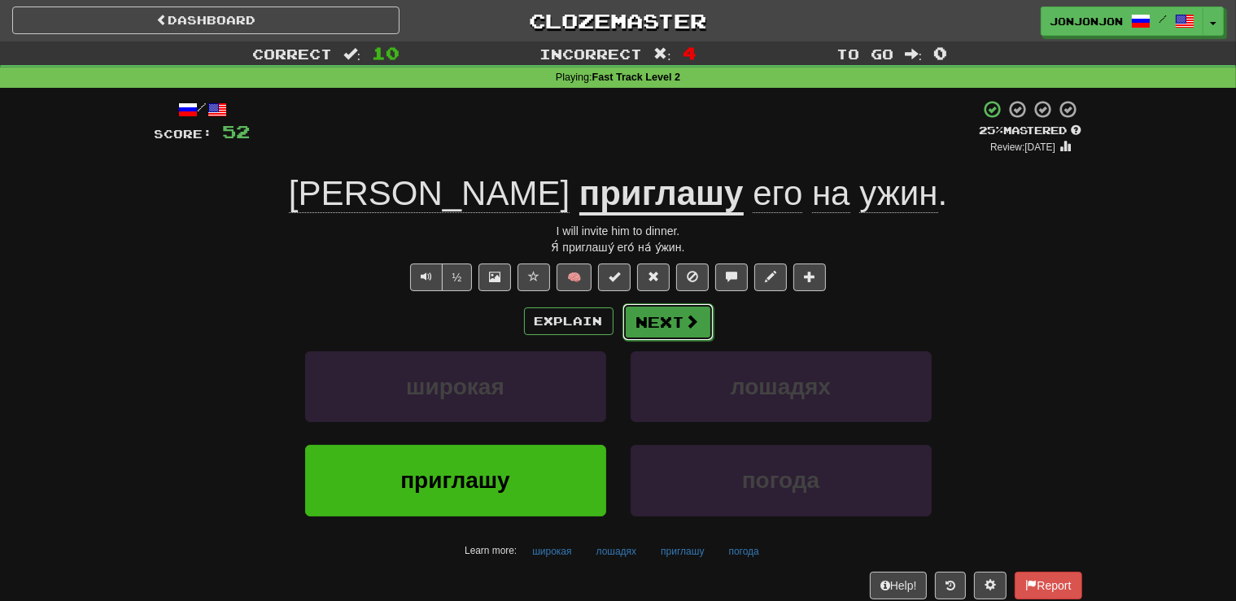
click at [664, 332] on button "Next" at bounding box center [667, 321] width 91 height 37
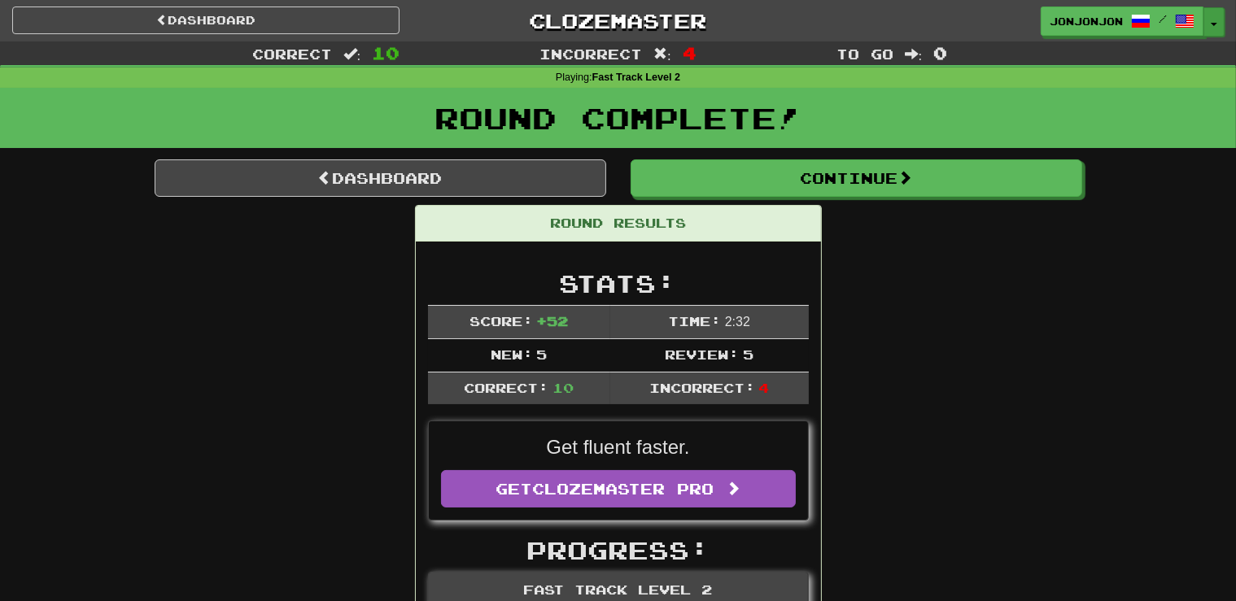
click at [1210, 31] on button "Toggle Dropdown" at bounding box center [1213, 21] width 21 height 29
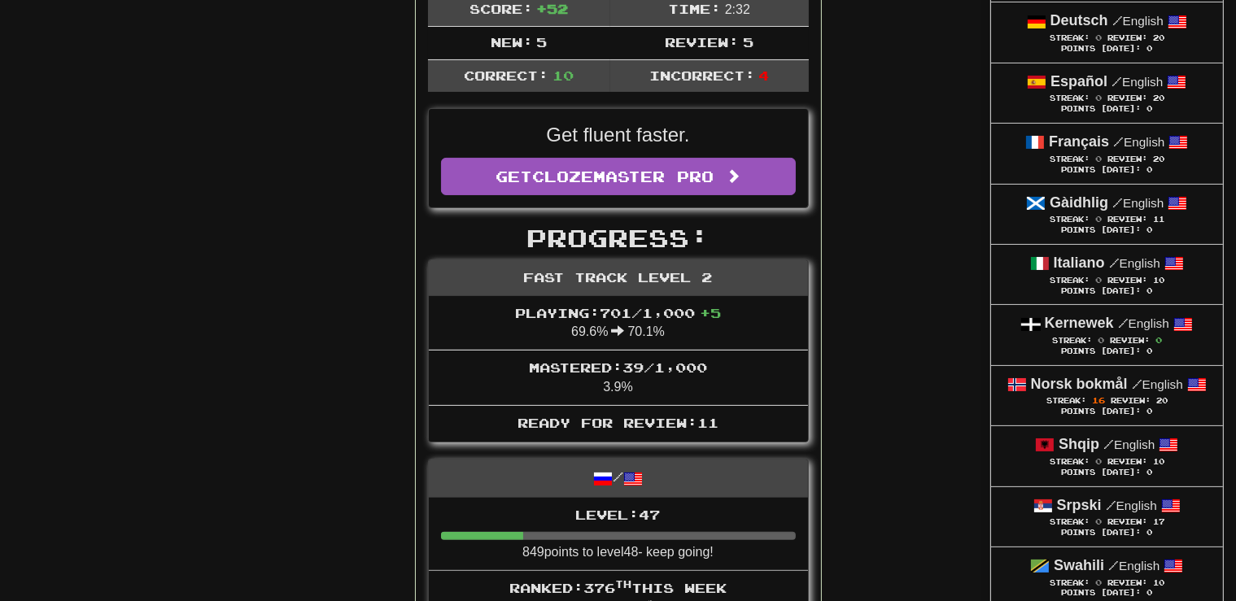
scroll to position [315, 0]
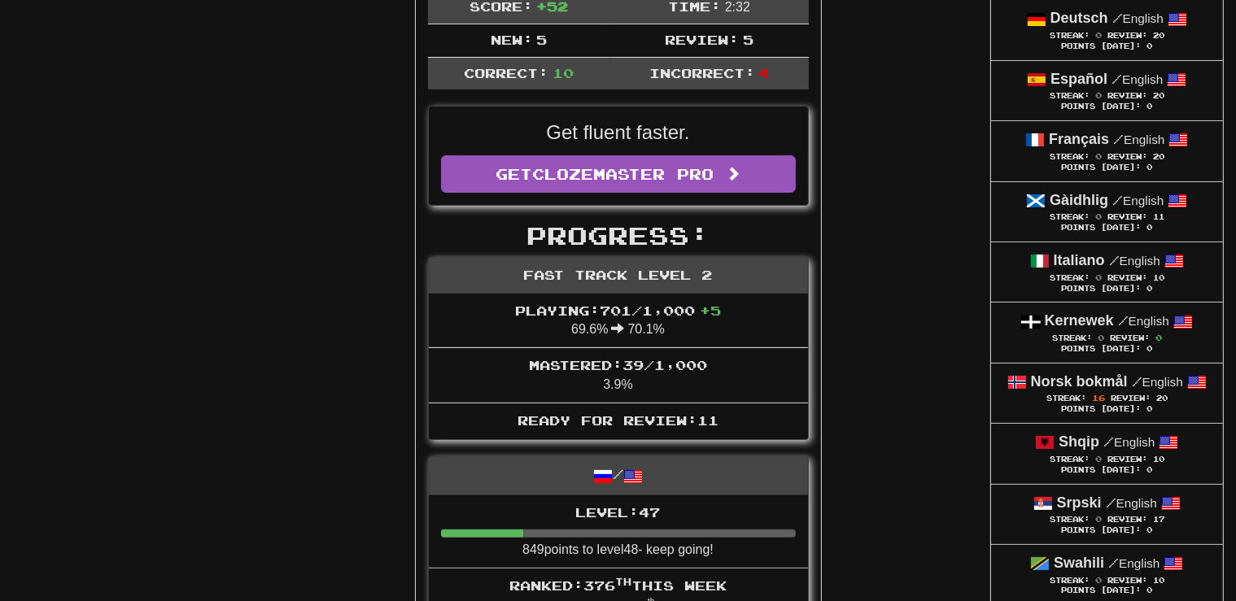
drag, startPoint x: 1241, startPoint y: 589, endPoint x: 1134, endPoint y: 404, distance: 213.6
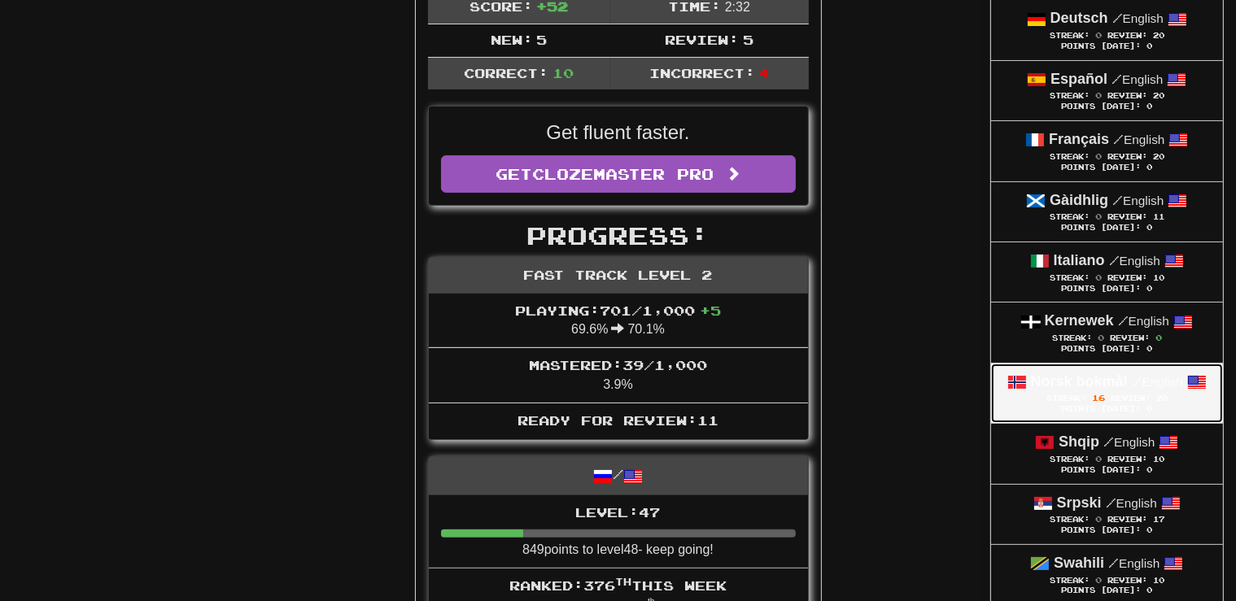
click at [1134, 404] on div "Points [DATE]: 0" at bounding box center [1106, 409] width 199 height 11
